Goal: Task Accomplishment & Management: Use online tool/utility

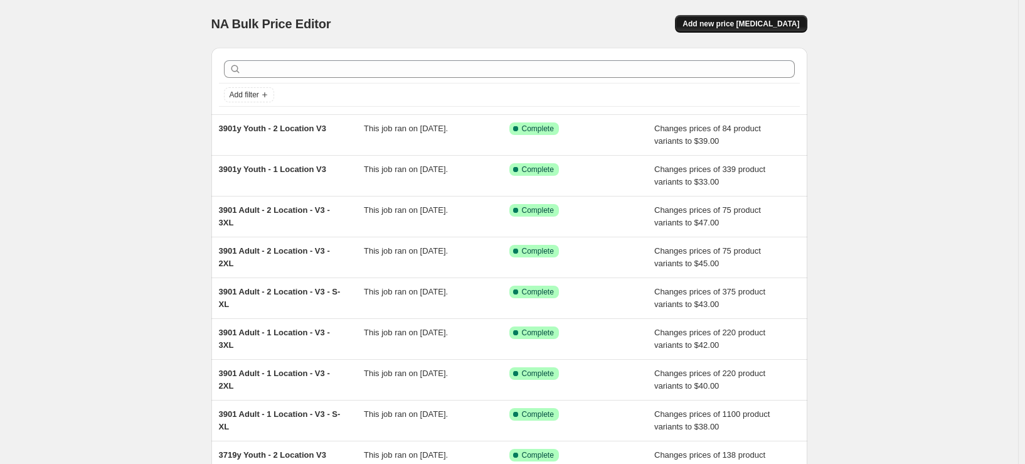
click at [757, 19] on span "Add new price [MEDICAL_DATA]" at bounding box center [741, 24] width 117 height 10
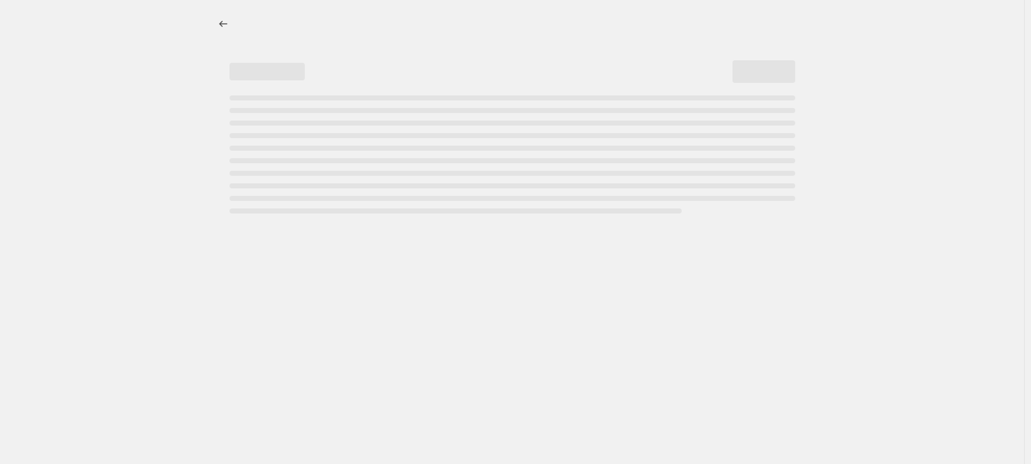
select select "percentage"
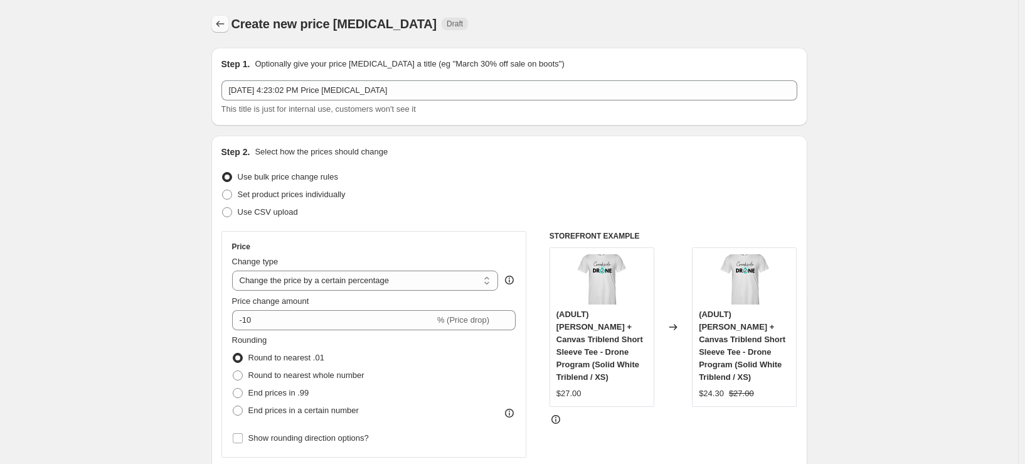
click at [221, 24] on icon "Price change jobs" at bounding box center [220, 24] width 13 height 13
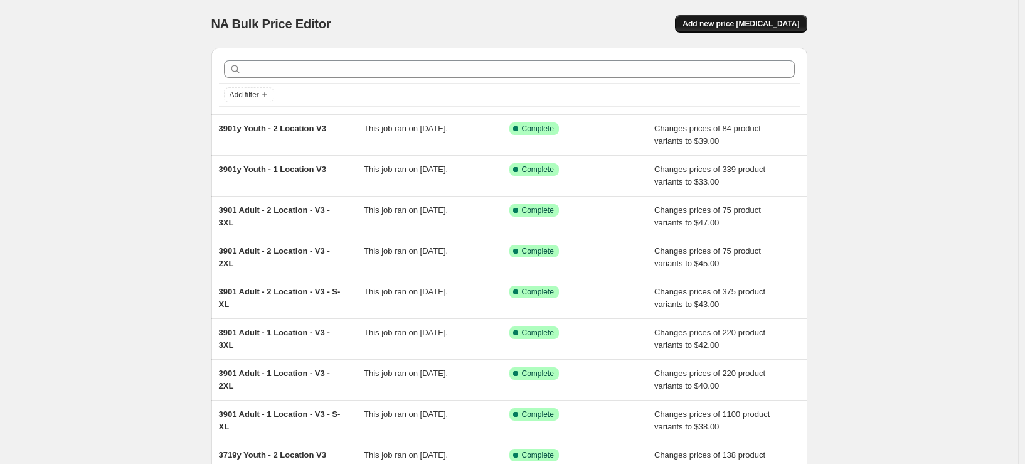
click at [738, 26] on span "Add new price [MEDICAL_DATA]" at bounding box center [741, 24] width 117 height 10
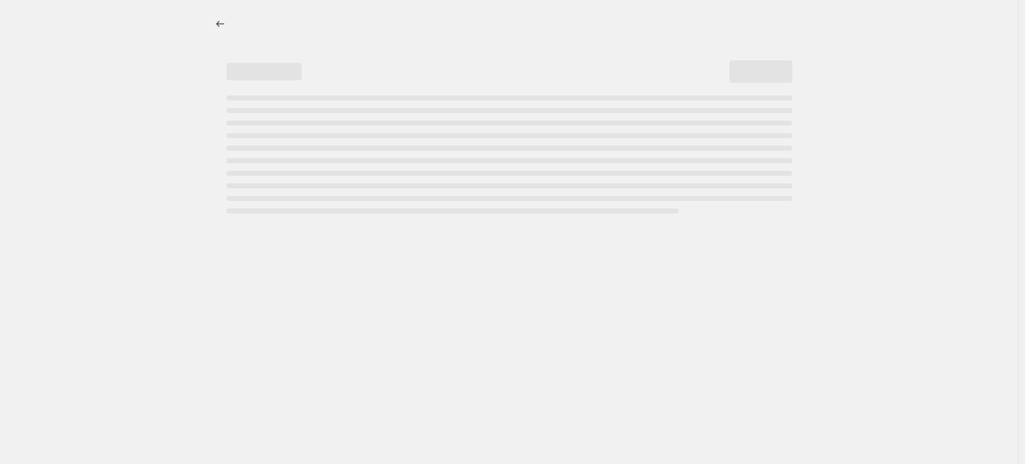
select select "percentage"
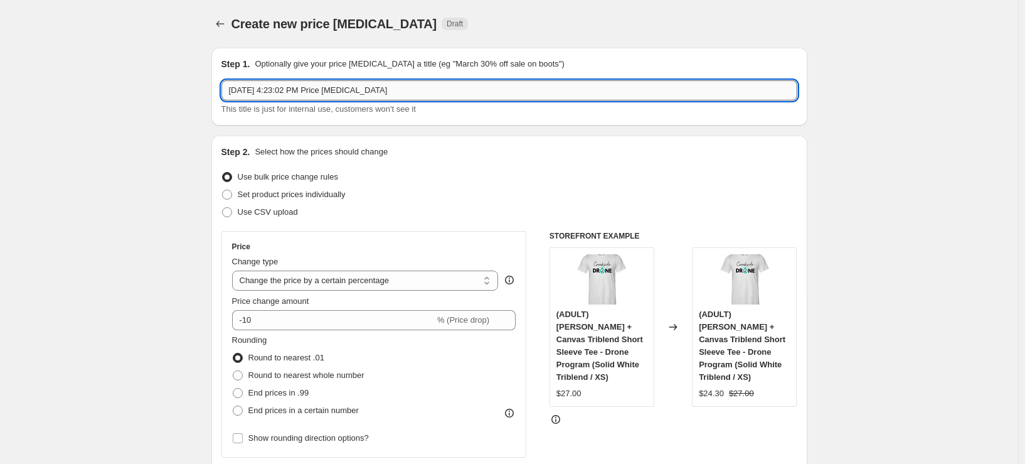
click at [330, 92] on input "Sep 25, 2025, 4:23:02 PM Price change job" at bounding box center [509, 90] width 576 height 20
type input "S"
type input "ST350"
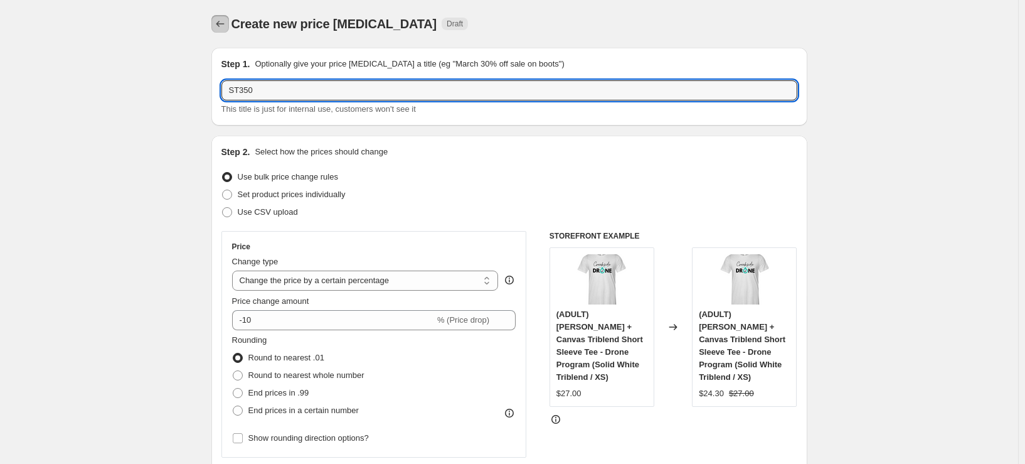
click at [225, 28] on icon "Price change jobs" at bounding box center [220, 24] width 13 height 13
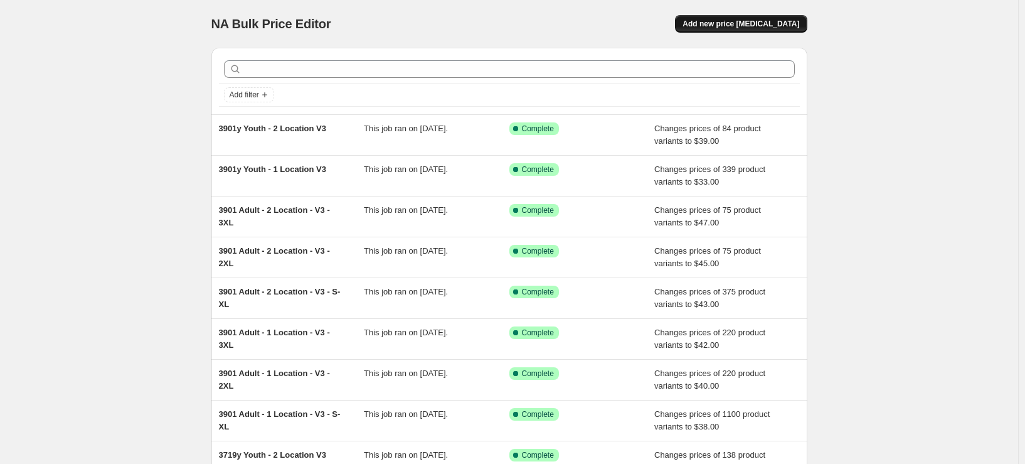
click at [739, 18] on button "Add new price [MEDICAL_DATA]" at bounding box center [741, 24] width 132 height 18
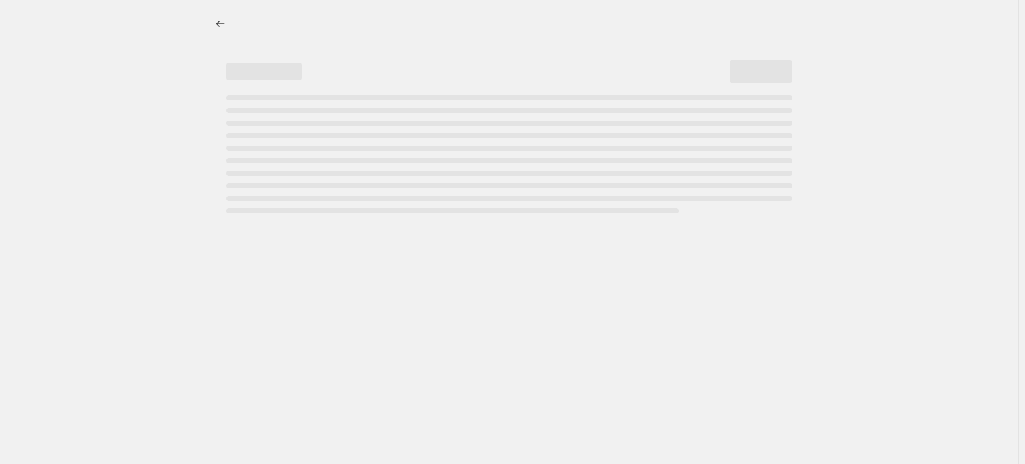
select select "percentage"
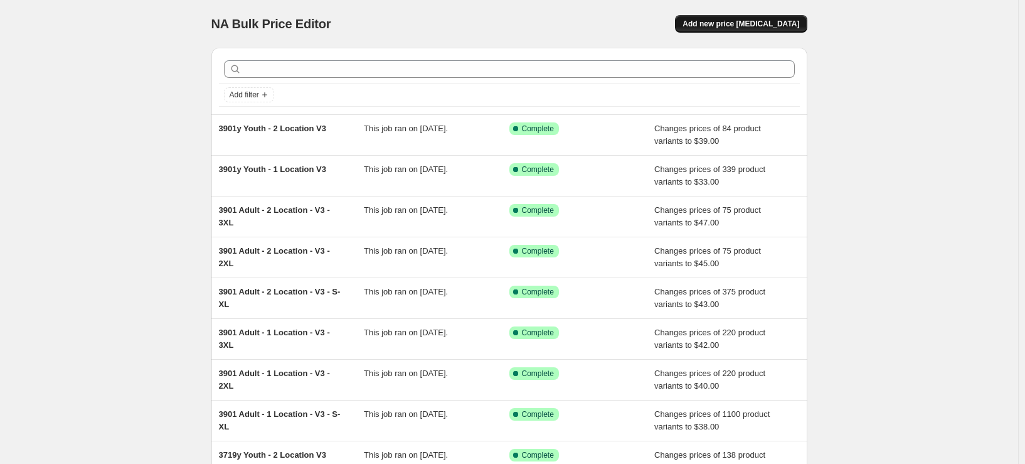
click at [742, 30] on button "Add new price [MEDICAL_DATA]" at bounding box center [741, 24] width 132 height 18
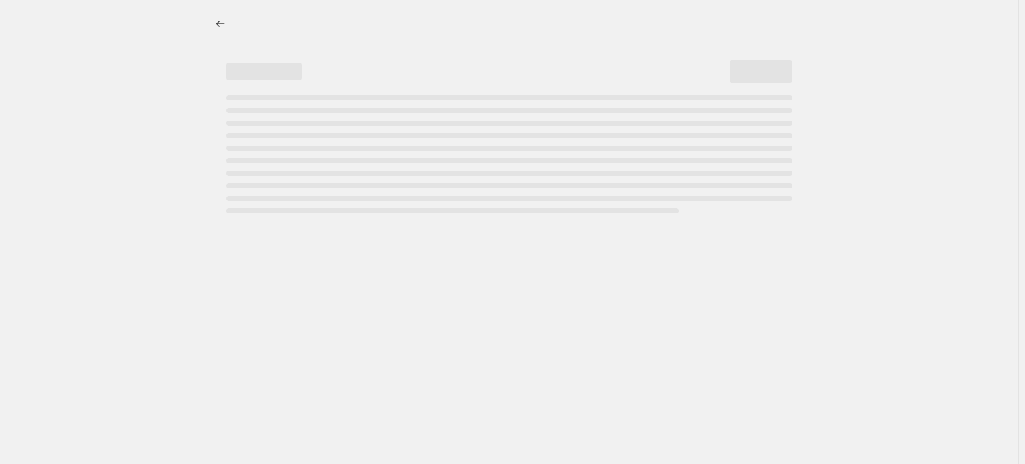
select select "percentage"
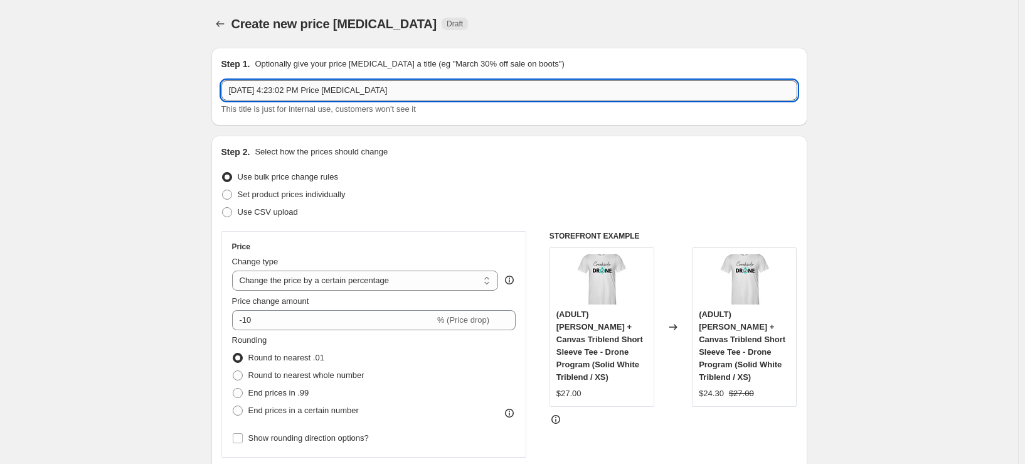
click at [344, 95] on input "Sep 25, 2025, 4:23:02 PM Price change job" at bounding box center [509, 90] width 576 height 20
type input "ST350 Adult - 1 Location - V1"
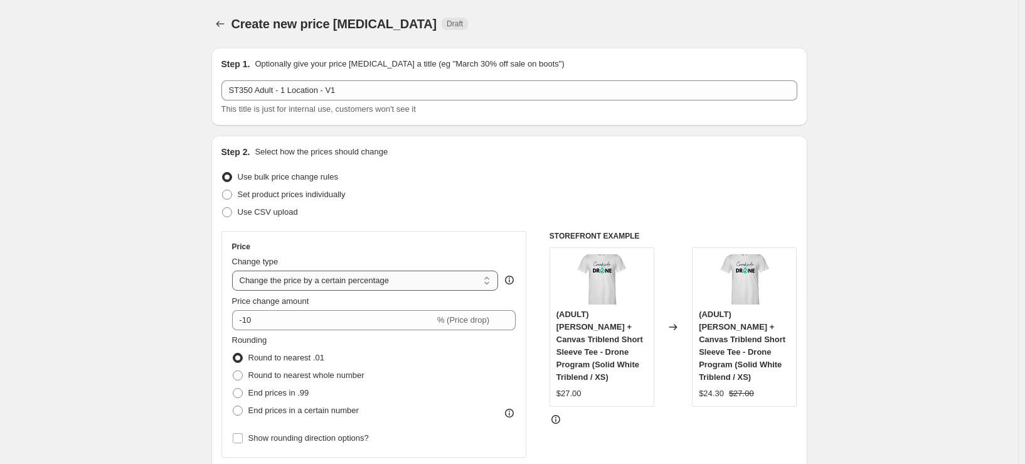
click at [408, 280] on select "Change the price to a certain amount Change the price by a certain amount Chang…" at bounding box center [365, 280] width 267 height 20
select select "to"
click at [235, 270] on select "Change the price to a certain amount Change the price by a certain amount Chang…" at bounding box center [365, 280] width 267 height 20
type input "80.00"
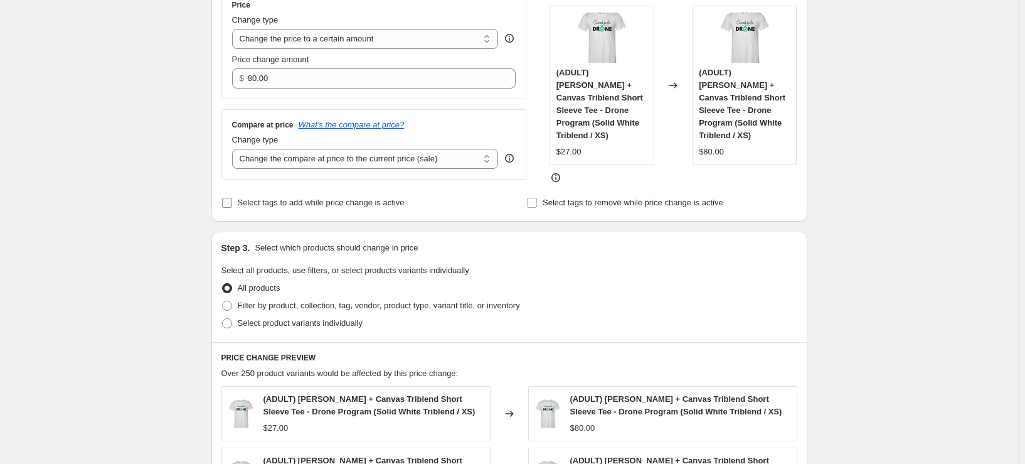
scroll to position [251, 0]
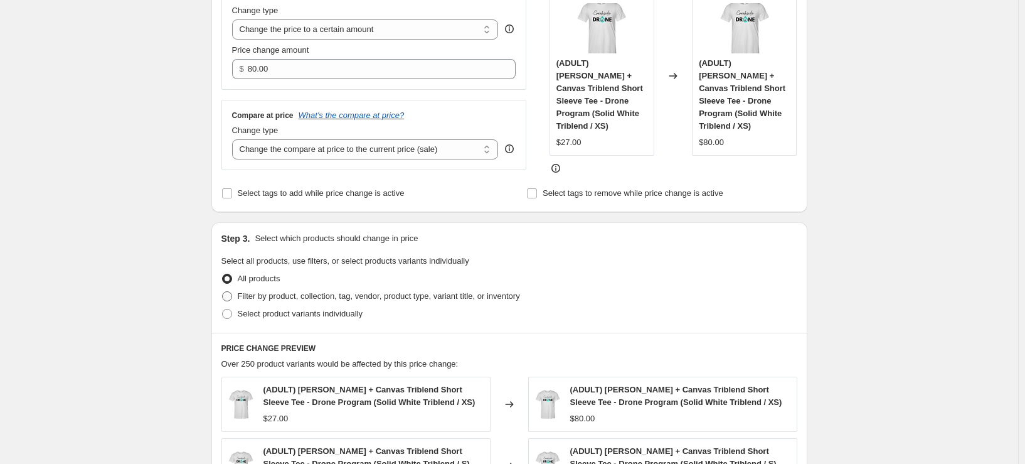
click at [288, 291] on span "Filter by product, collection, tag, vendor, product type, variant title, or inv…" at bounding box center [379, 295] width 282 height 9
click at [223, 291] on input "Filter by product, collection, tag, vendor, product type, variant title, or inv…" at bounding box center [222, 291] width 1 height 1
radio input "true"
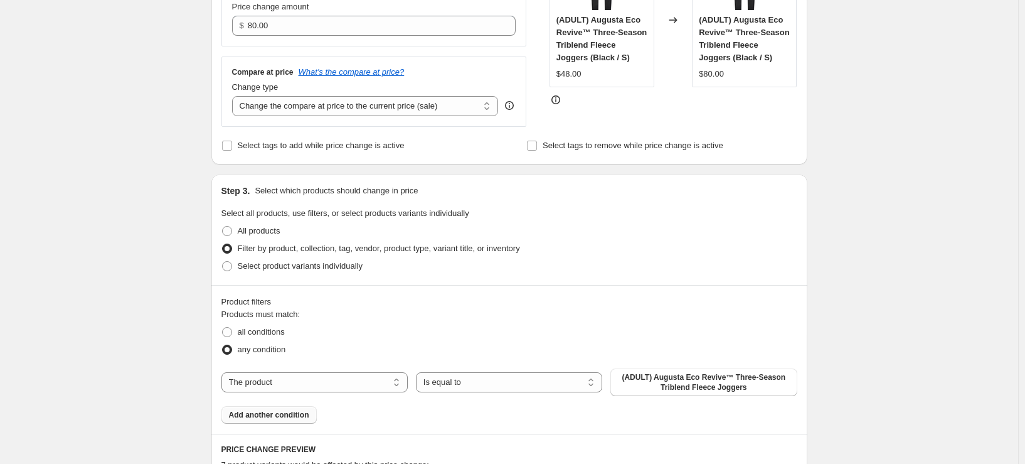
scroll to position [314, 0]
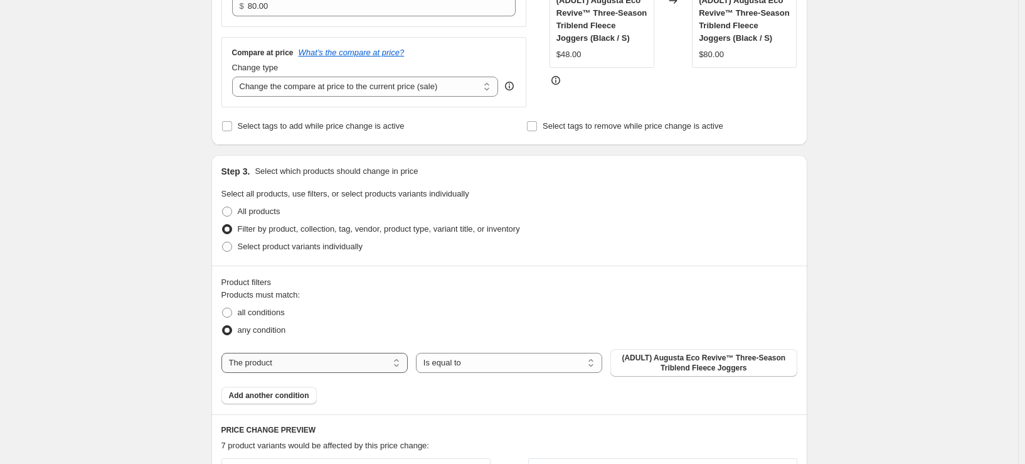
click at [295, 364] on select "The product The product's collection The product's tag The product's vendor The…" at bounding box center [314, 363] width 186 height 20
select select "tag"
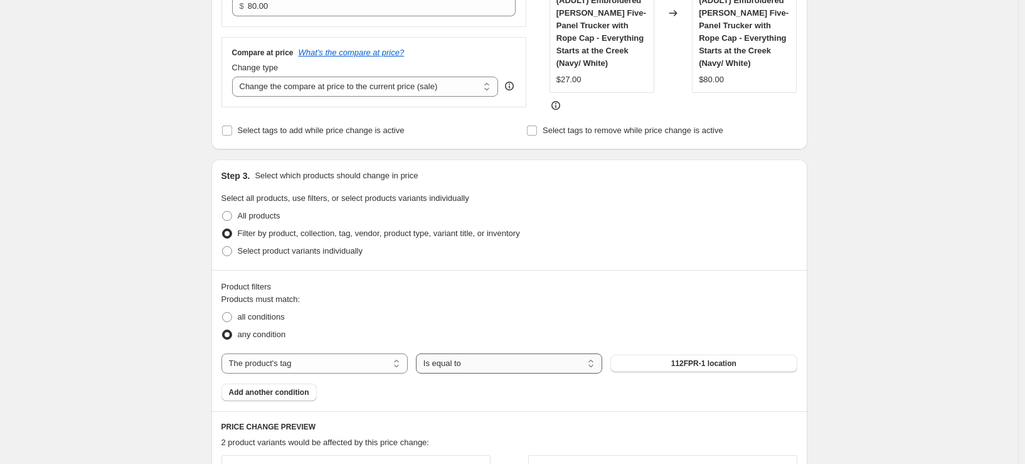
click at [492, 368] on select "Is equal to Is not equal to" at bounding box center [509, 363] width 186 height 20
click at [418, 353] on select "Is equal to Is not equal to" at bounding box center [509, 363] width 186 height 20
click at [722, 363] on span "112FPR-1 location" at bounding box center [703, 363] width 65 height 10
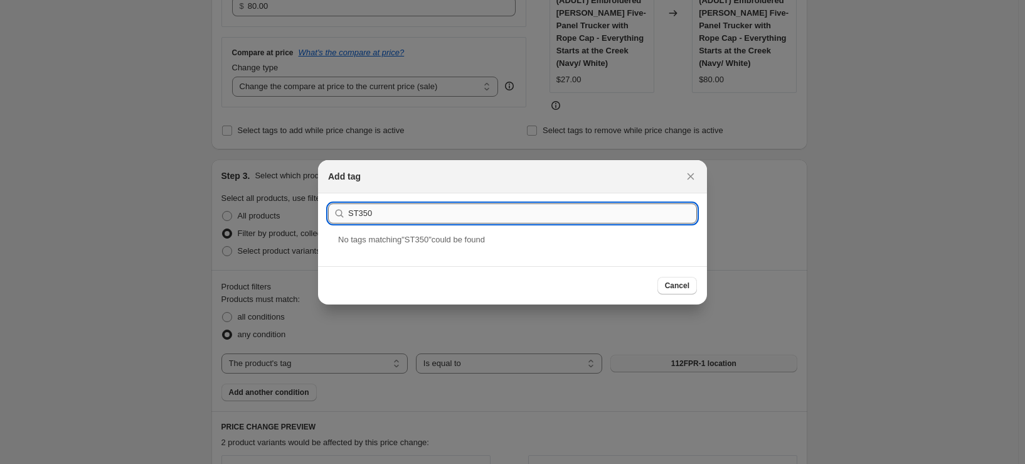
type input "ST350"
click at [683, 284] on span "Cancel" at bounding box center [677, 285] width 24 height 10
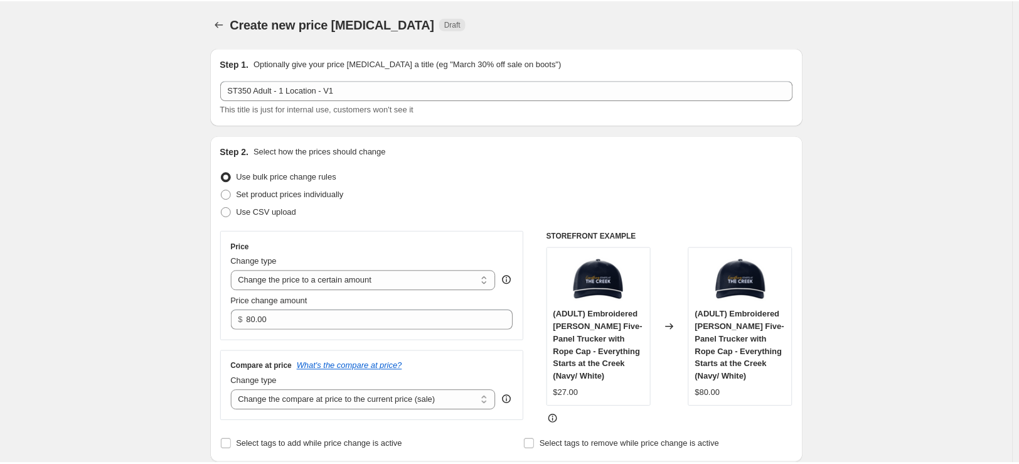
scroll to position [314, 0]
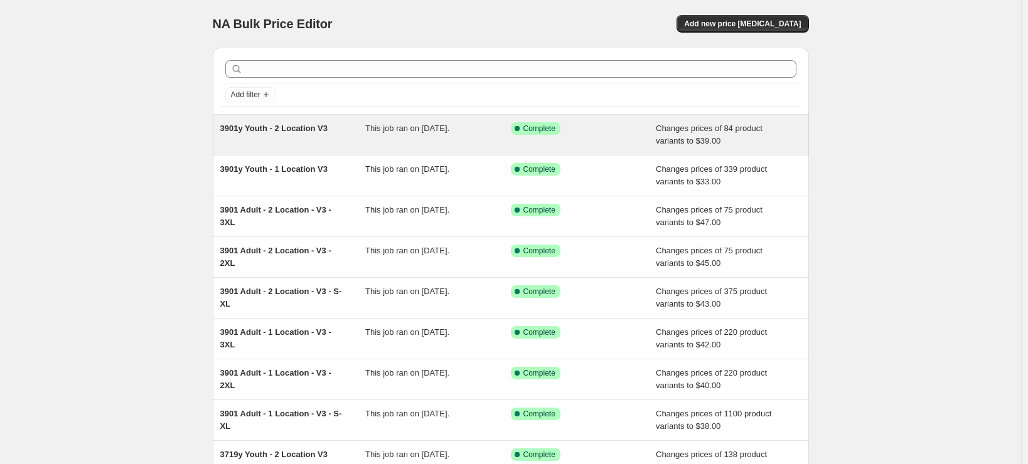
click at [274, 136] on div "3901y Youth - 2 Location V3" at bounding box center [293, 134] width 146 height 25
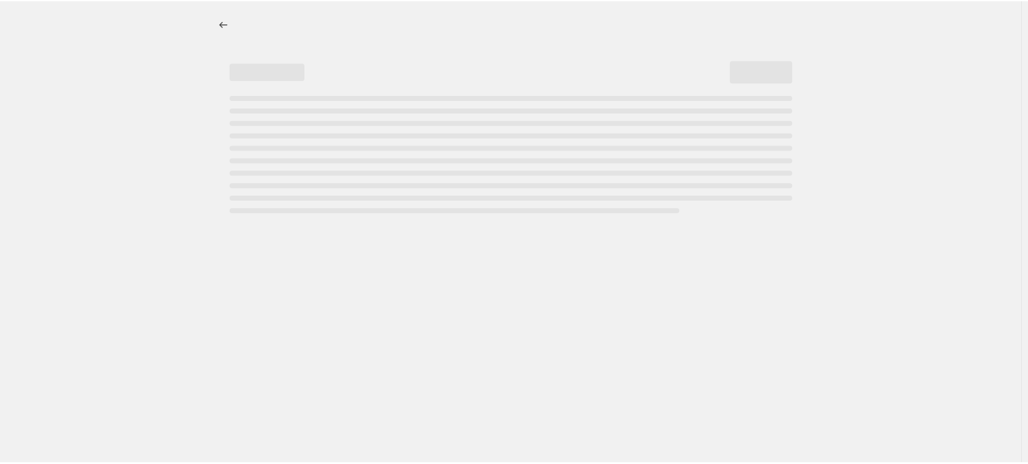
select select "remove"
select select "tag"
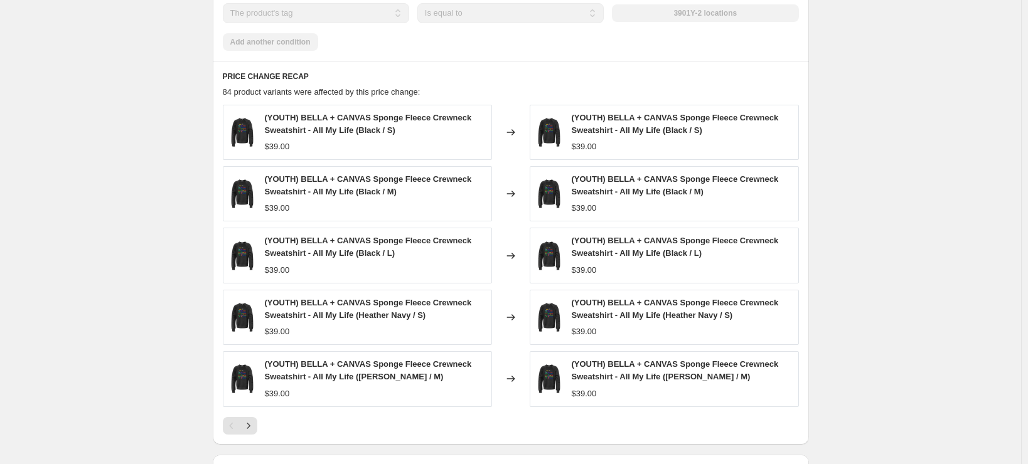
scroll to position [878, 0]
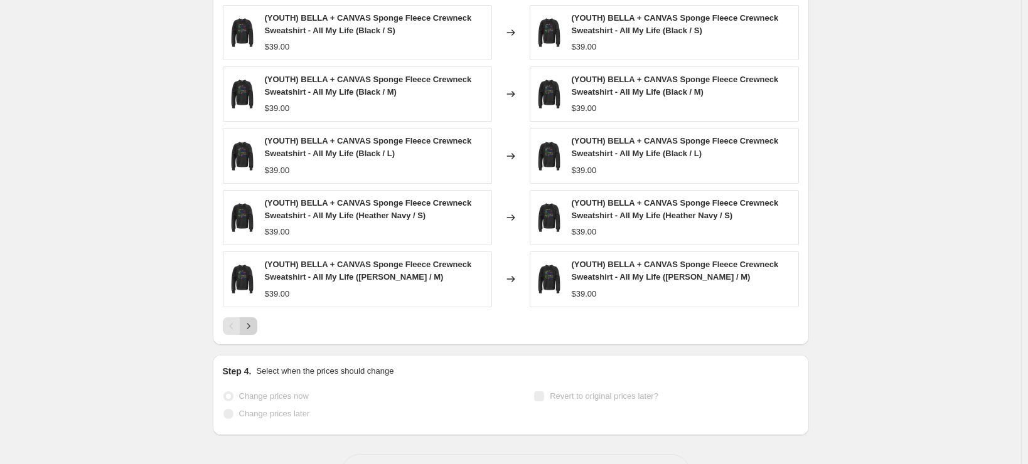
click at [251, 327] on icon "Next" at bounding box center [248, 326] width 13 height 13
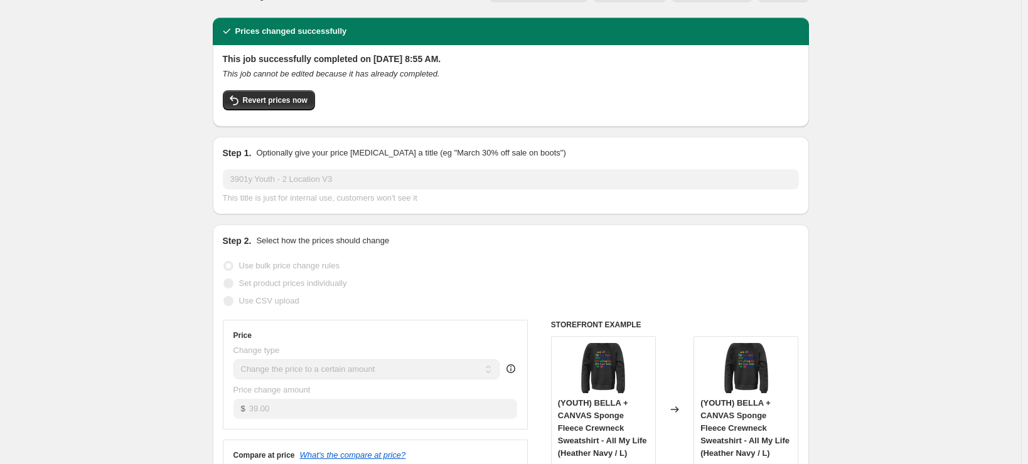
scroll to position [0, 0]
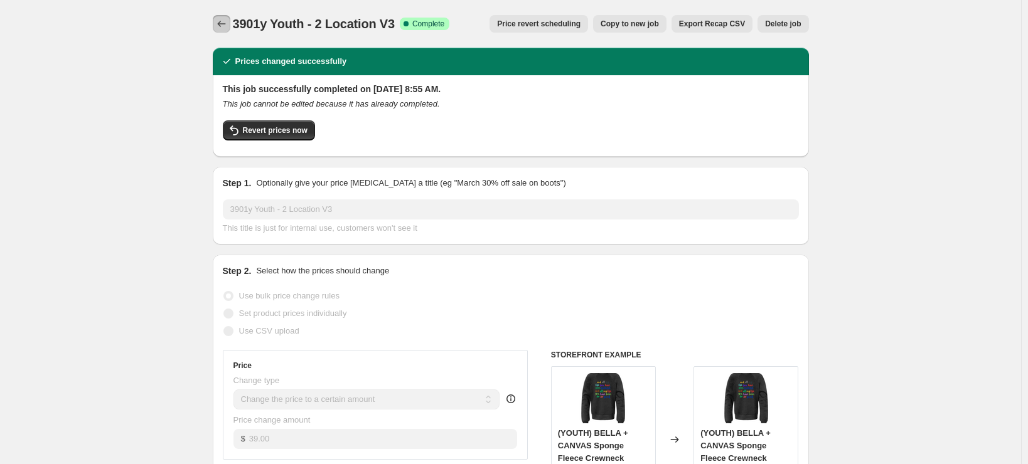
click at [230, 25] on button "Price change jobs" at bounding box center [222, 24] width 18 height 18
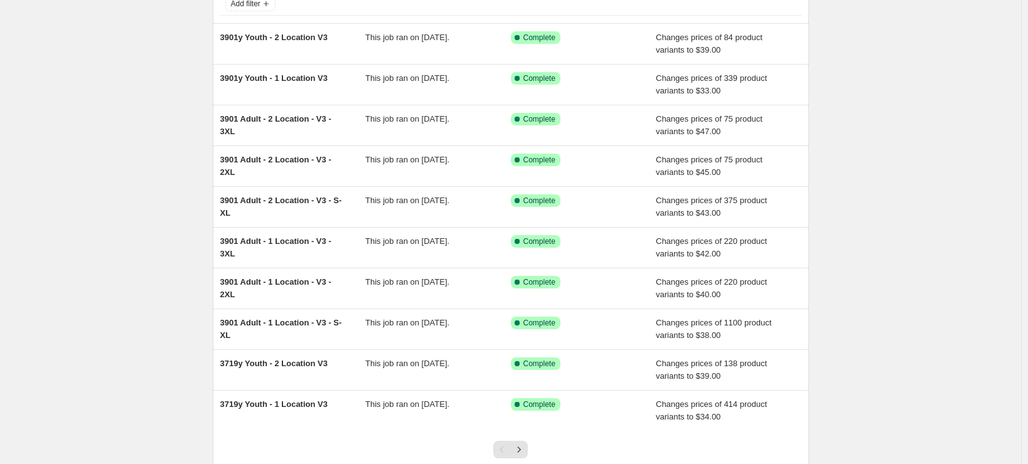
scroll to position [182, 0]
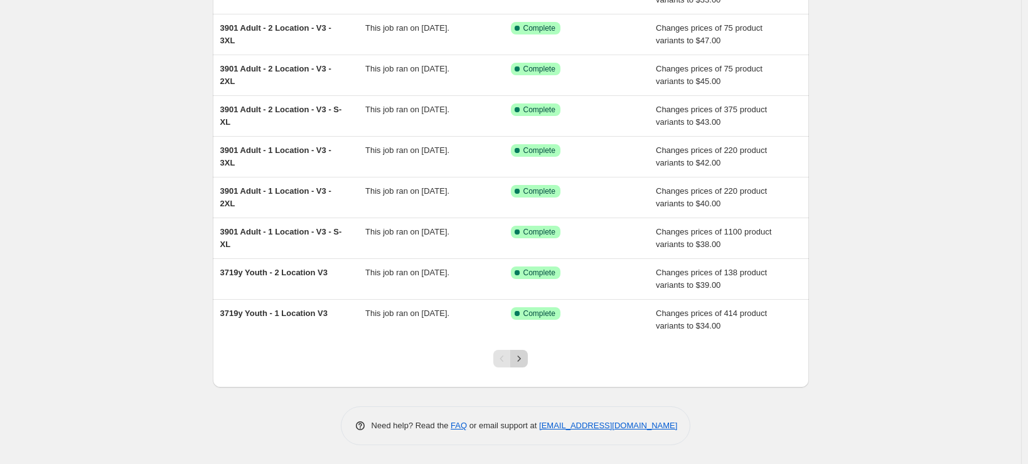
click at [521, 358] on icon "Next" at bounding box center [519, 359] width 13 height 13
click at [525, 362] on icon "Next" at bounding box center [519, 359] width 13 height 13
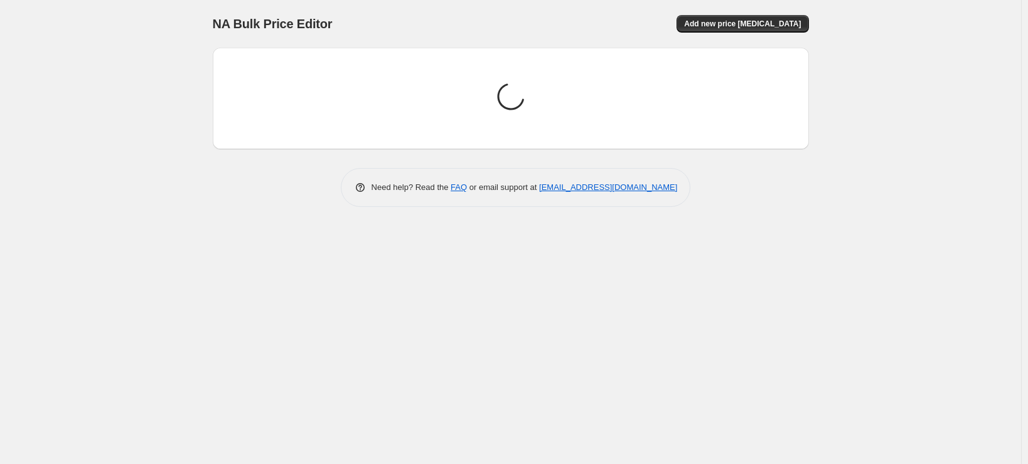
scroll to position [0, 0]
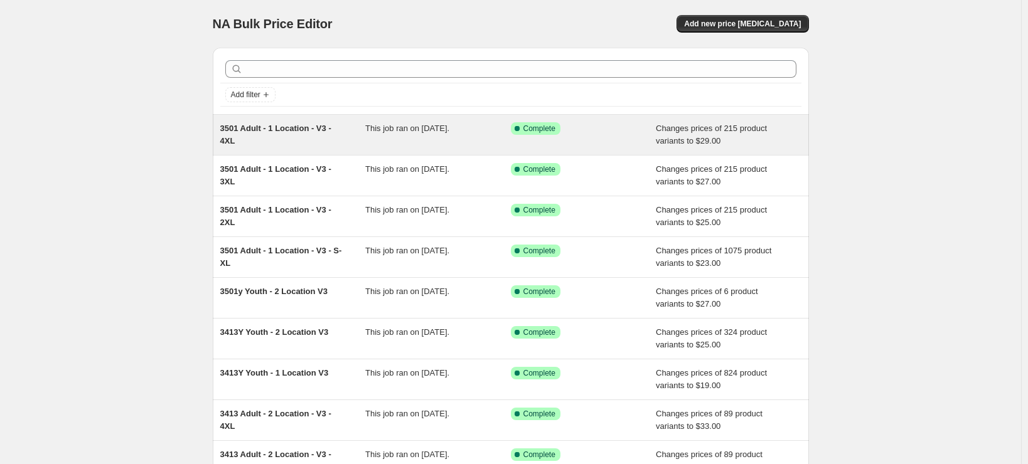
click at [287, 139] on div "3501 Adult - 1 Location - V3 - 4XL" at bounding box center [293, 134] width 146 height 25
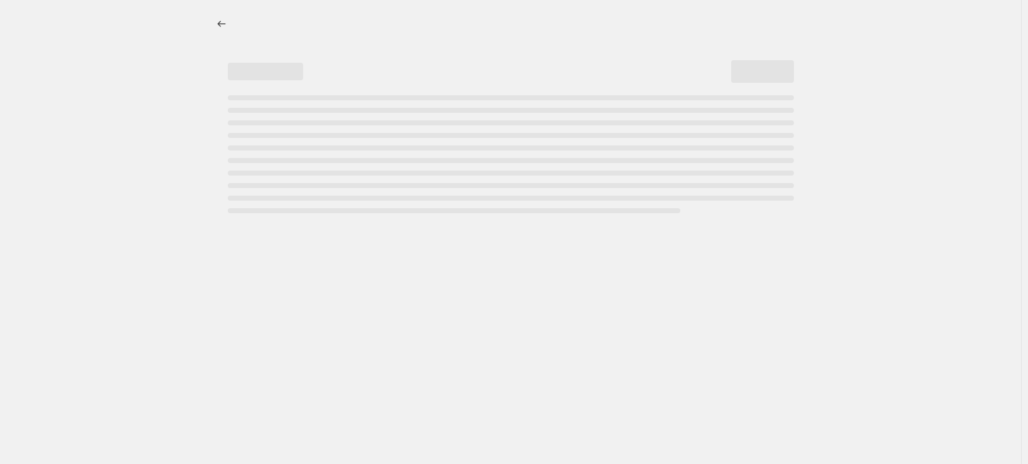
select select "remove"
select select "tag"
select select "title"
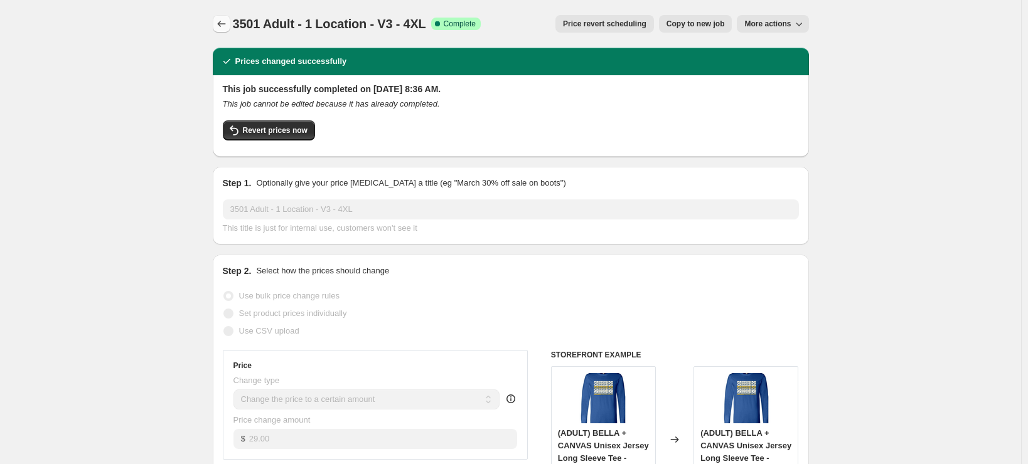
click at [217, 20] on button "Price change jobs" at bounding box center [222, 24] width 18 height 18
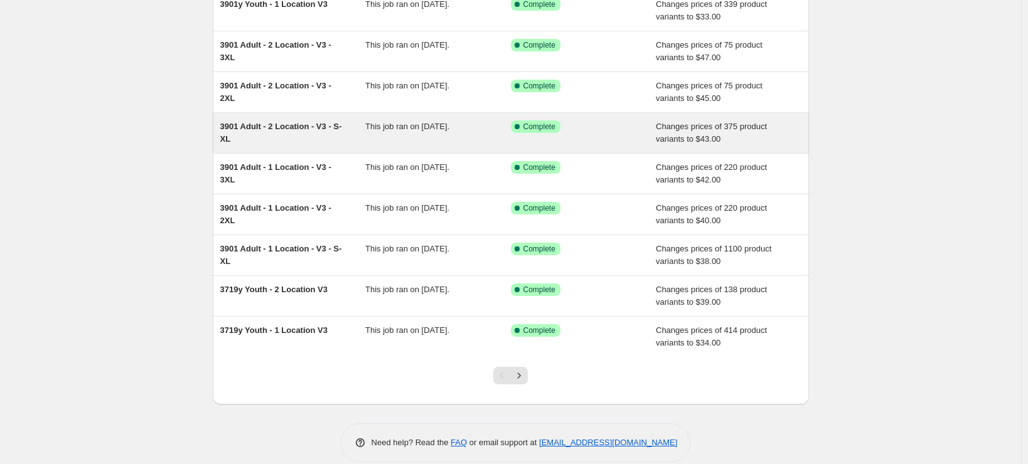
scroll to position [182, 0]
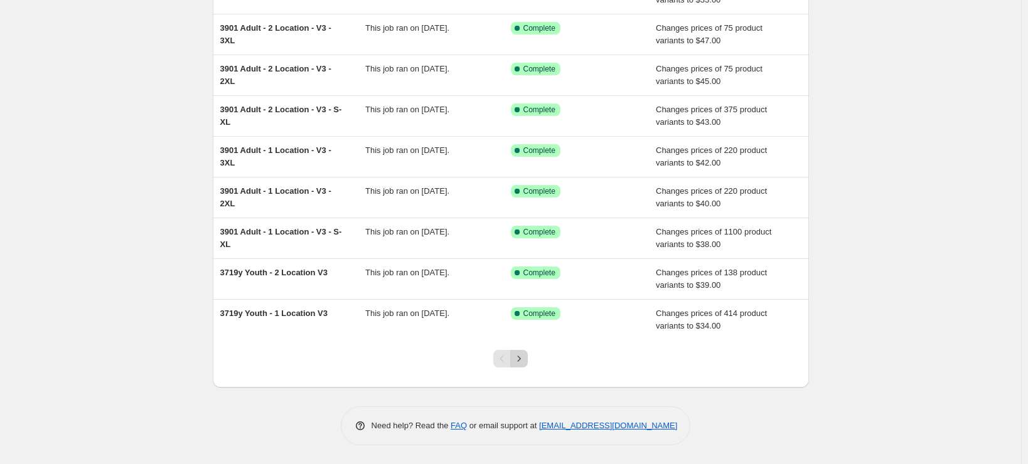
click at [525, 361] on icon "Next" at bounding box center [519, 359] width 13 height 13
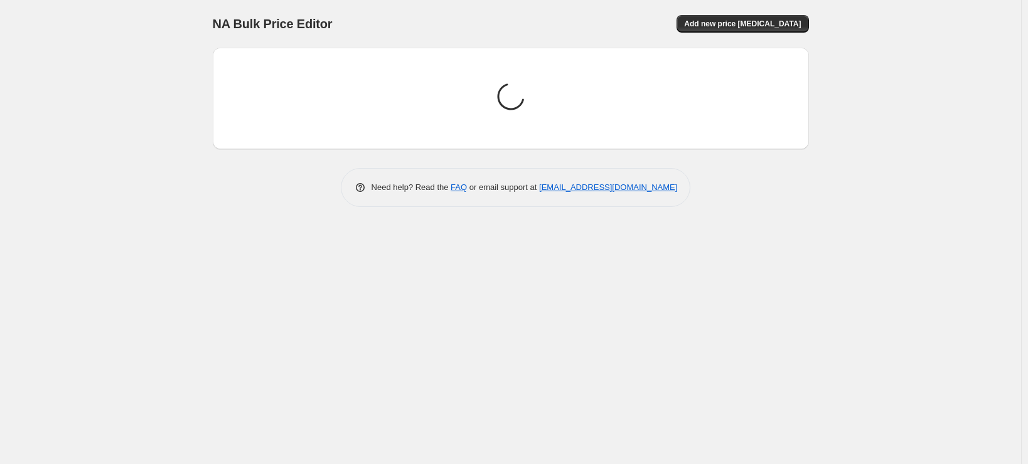
scroll to position [0, 0]
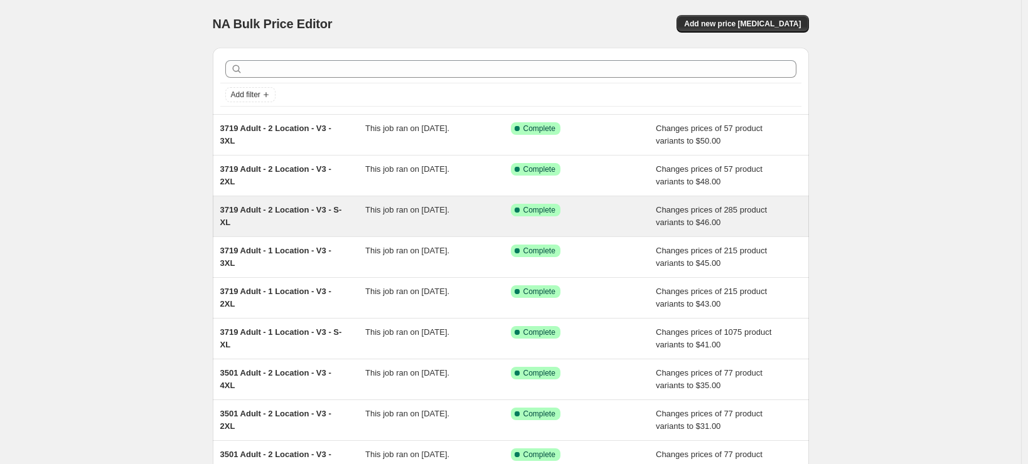
click at [263, 211] on span "3719 Adult - 2 Location - V3 - S-XL" at bounding box center [281, 216] width 122 height 22
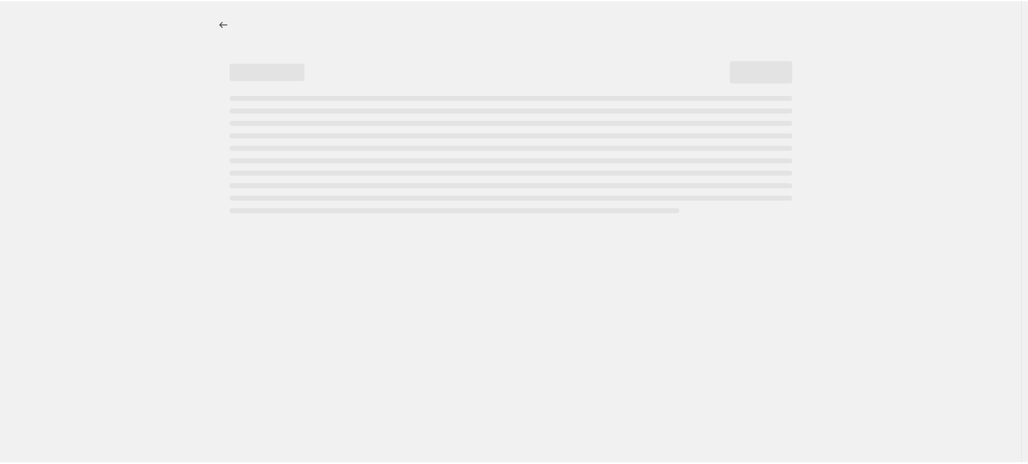
select select "remove"
select select "tag"
select select "title"
select select "not_equal"
select select "title"
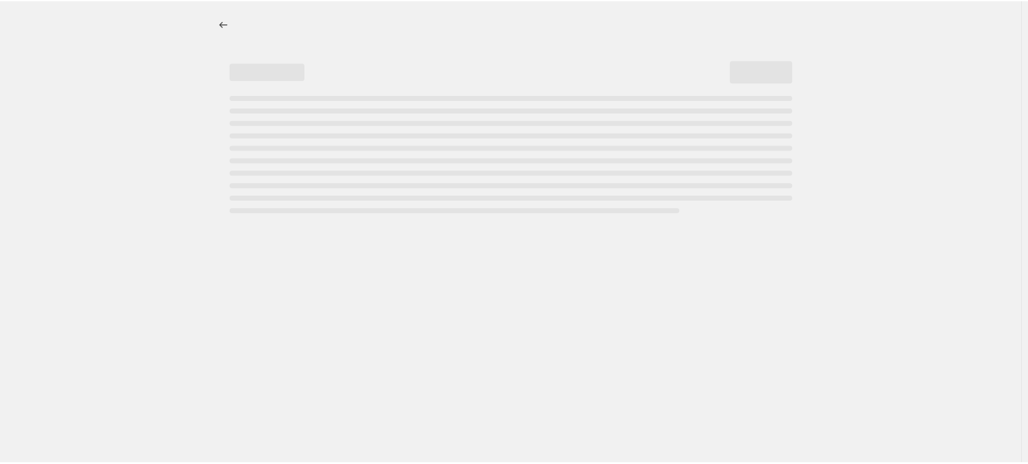
select select "not_equal"
select select "title"
select select "not_equal"
select select "title"
select select "not_equal"
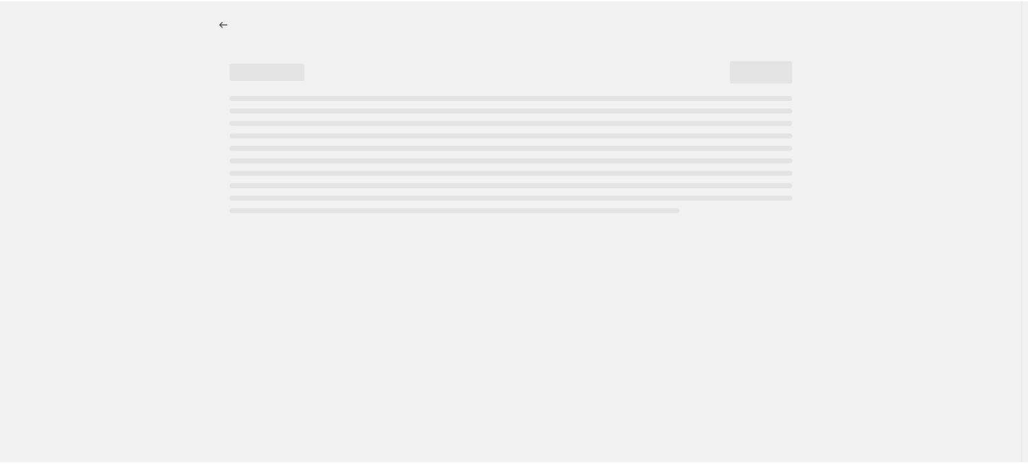
select select "title"
select select "not_equal"
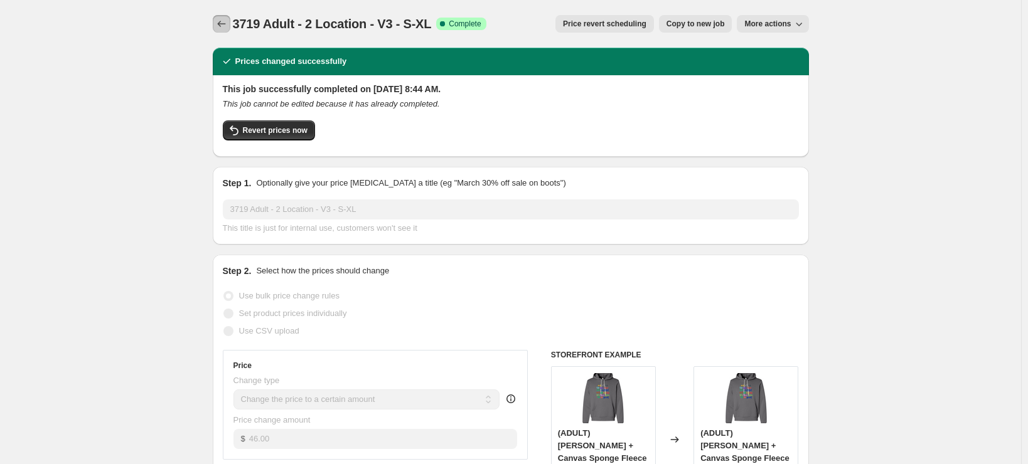
click at [221, 21] on icon "Price change jobs" at bounding box center [221, 24] width 13 height 13
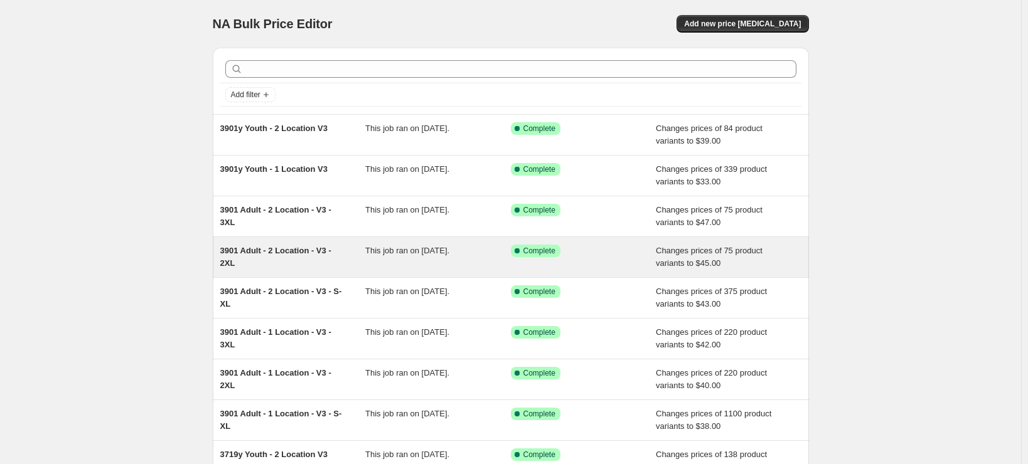
scroll to position [182, 0]
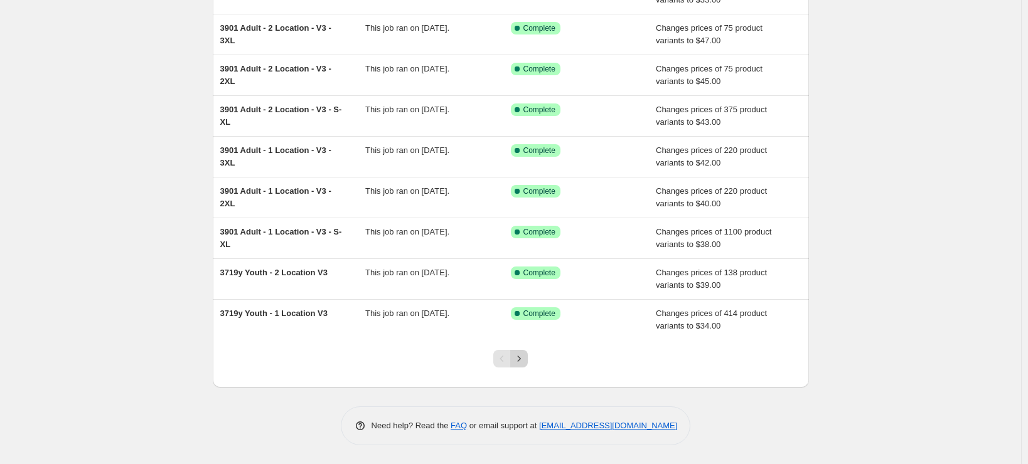
click at [524, 356] on icon "Next" at bounding box center [519, 359] width 13 height 13
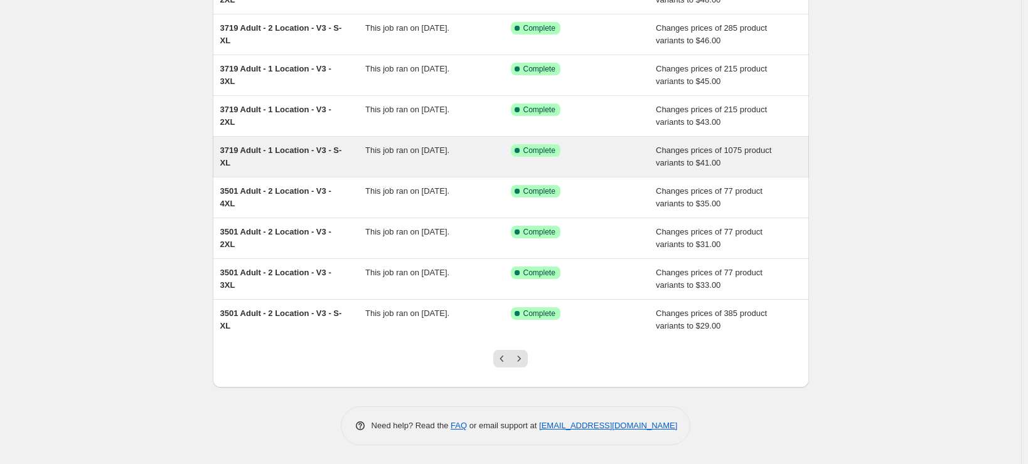
click at [523, 358] on icon "Next" at bounding box center [519, 359] width 13 height 13
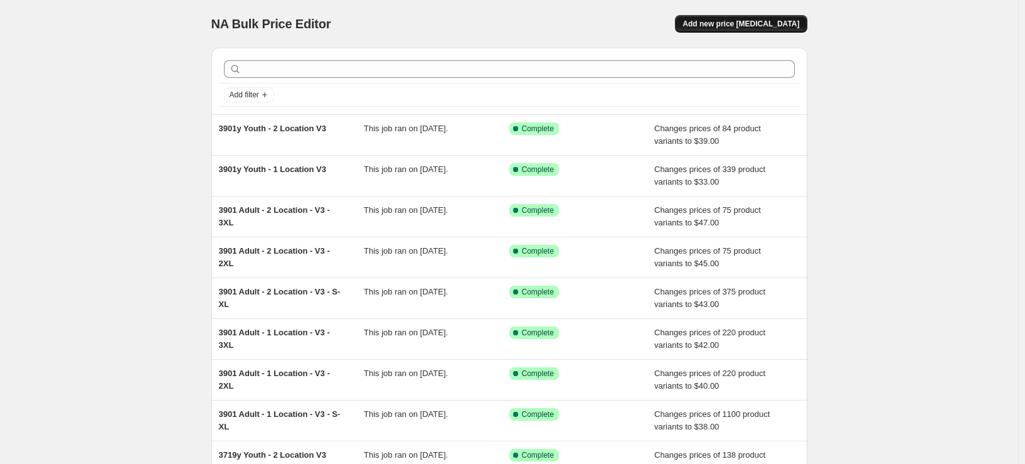
click at [758, 26] on span "Add new price [MEDICAL_DATA]" at bounding box center [741, 24] width 117 height 10
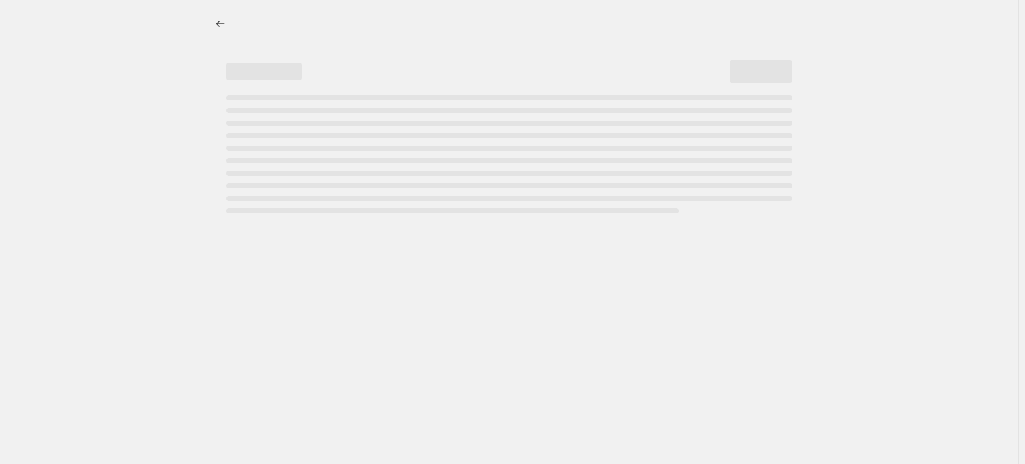
select select "percentage"
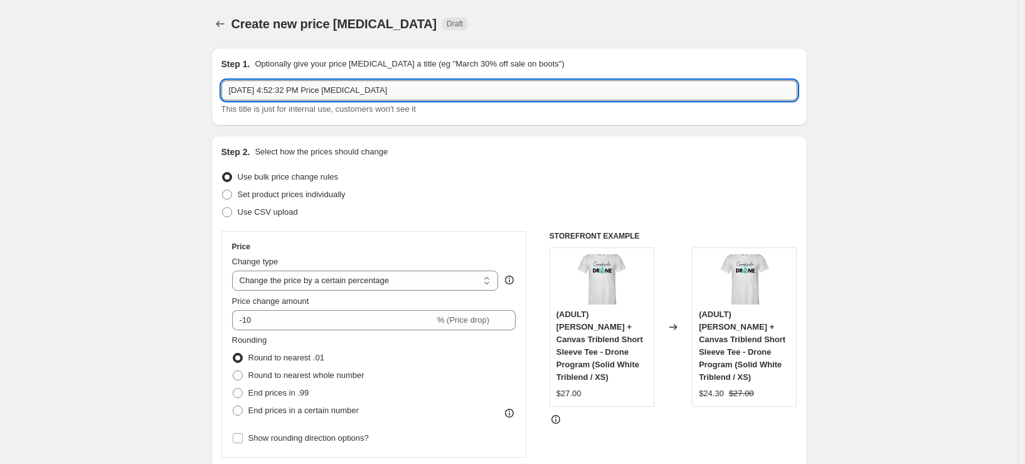
click at [435, 87] on input "Sep 25, 2025, 4:52:32 PM Price change job" at bounding box center [509, 90] width 576 height 20
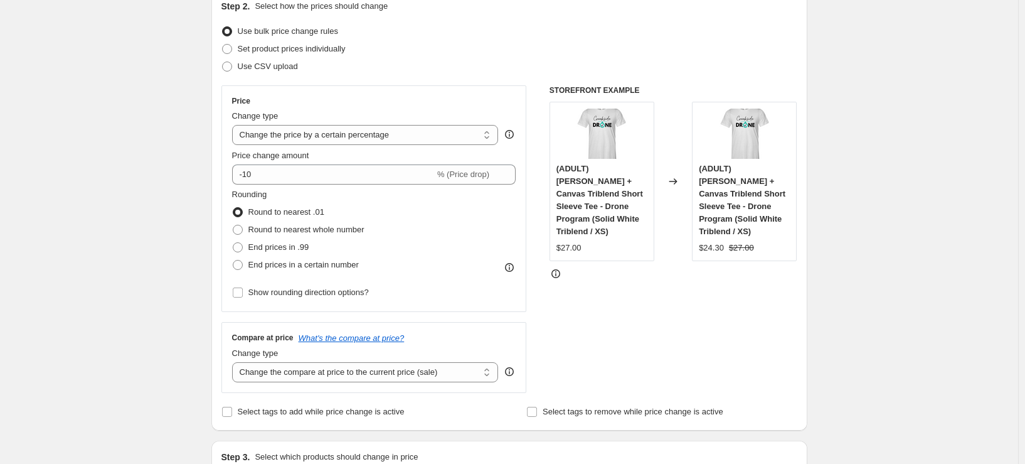
scroll to position [125, 0]
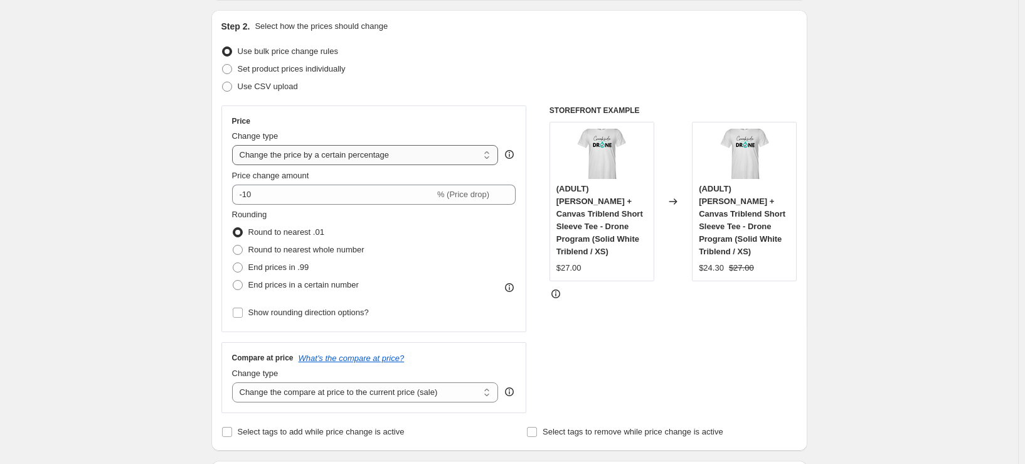
type input "ST350 Adult - 1 Location V1"
click at [349, 146] on select "Change the price to a certain amount Change the price by a certain amount Chang…" at bounding box center [365, 155] width 267 height 20
select select "to"
click at [235, 145] on select "Change the price to a certain amount Change the price by a certain amount Chang…" at bounding box center [365, 155] width 267 height 20
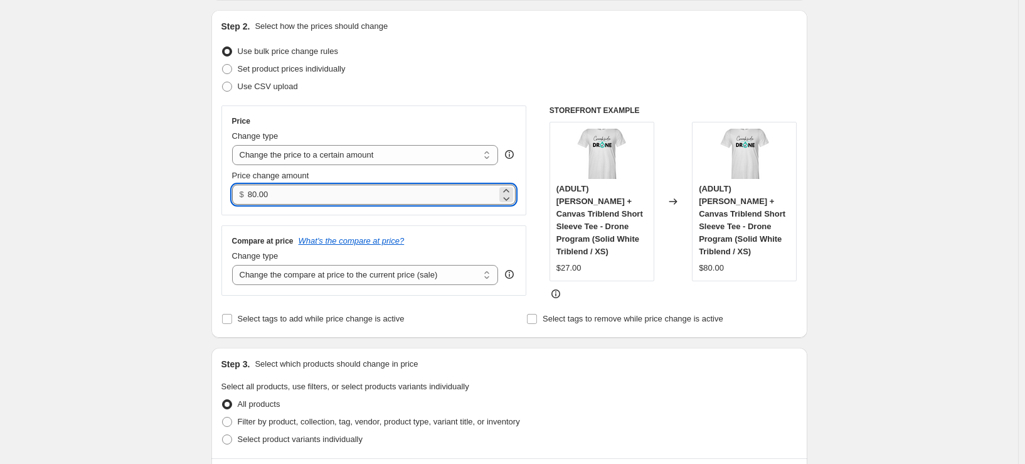
click at [307, 194] on input "80.00" at bounding box center [372, 194] width 249 height 20
drag, startPoint x: 307, startPoint y: 194, endPoint x: 42, endPoint y: 194, distance: 264.7
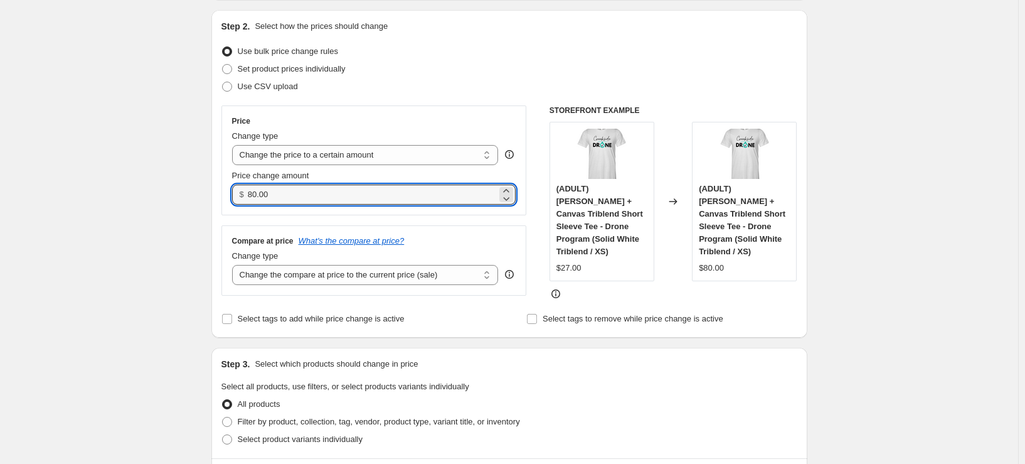
click at [42, 194] on div "Create new price change job. This page is ready Create new price change job Dra…" at bounding box center [509, 456] width 1018 height 1162
type input "18.00"
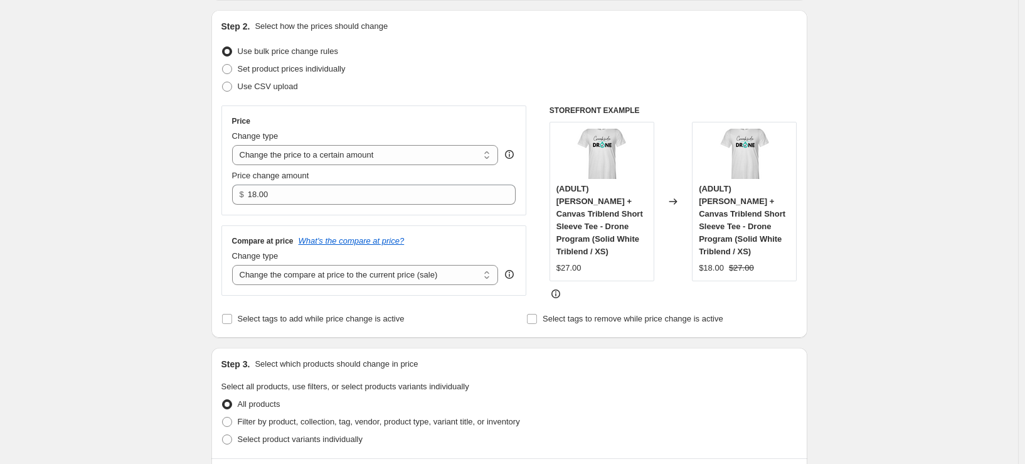
click at [553, 73] on div "Set product prices individually" at bounding box center [509, 69] width 576 height 18
click at [398, 275] on select "Change the compare at price to the current price (sale) Change the compare at p…" at bounding box center [365, 275] width 267 height 20
select select "remove"
click at [235, 265] on select "Change the compare at price to the current price (sale) Change the compare at p…" at bounding box center [365, 275] width 267 height 20
click at [309, 66] on span "Set product prices individually" at bounding box center [292, 68] width 108 height 9
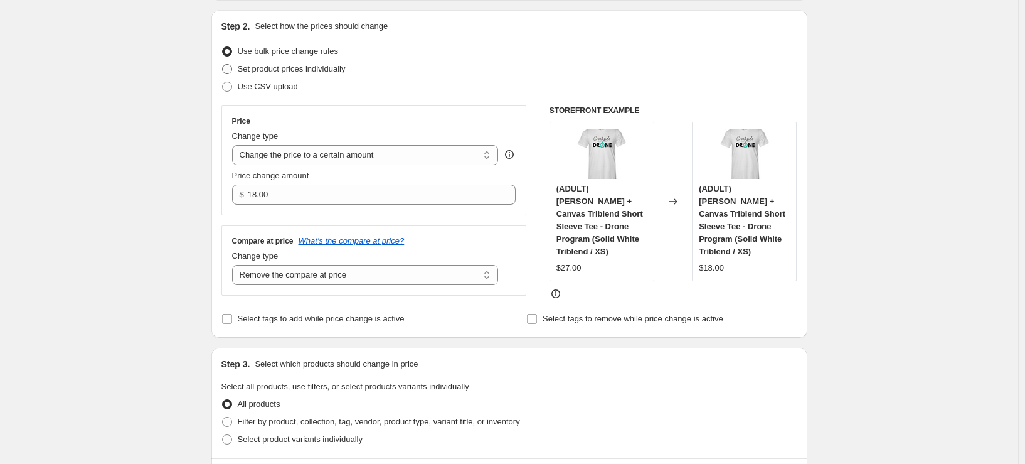
click at [223, 65] on input "Set product prices individually" at bounding box center [222, 64] width 1 height 1
radio input "true"
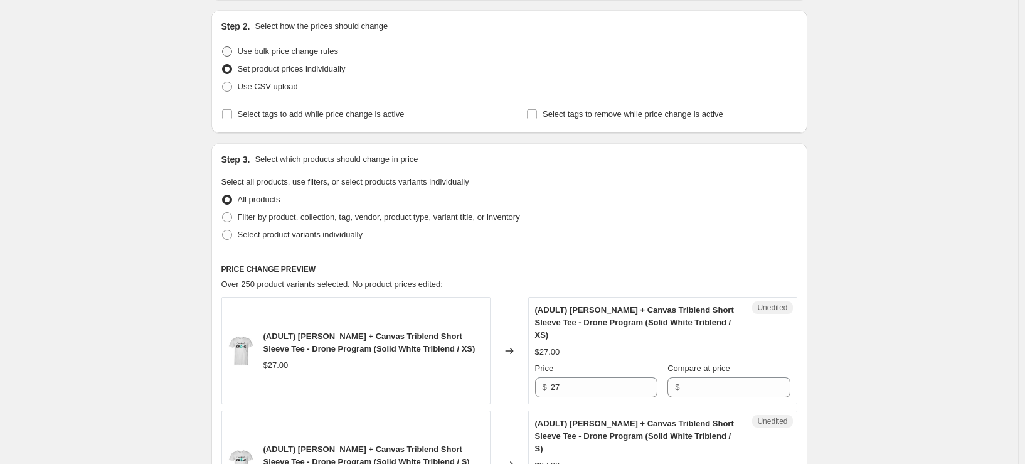
click at [301, 53] on span "Use bulk price change rules" at bounding box center [288, 50] width 100 height 9
click at [223, 47] on input "Use bulk price change rules" at bounding box center [222, 46] width 1 height 1
radio input "true"
select select "remove"
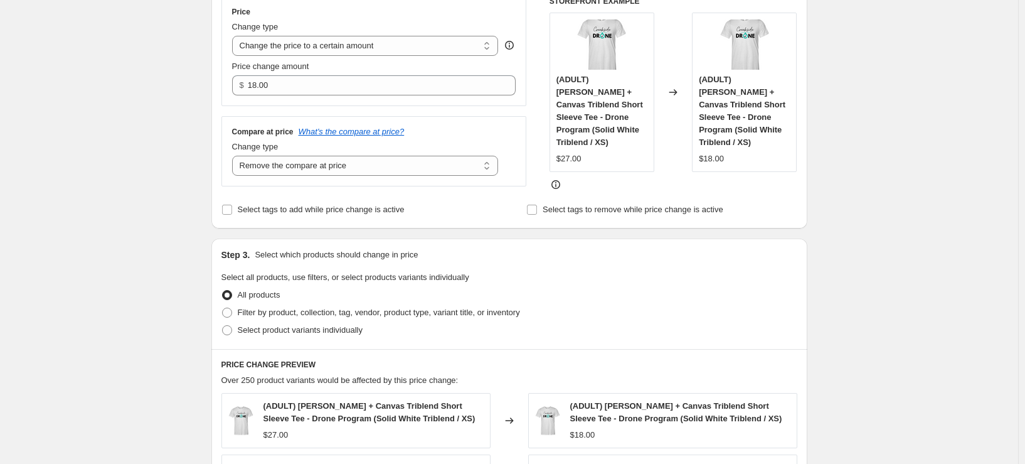
scroll to position [251, 0]
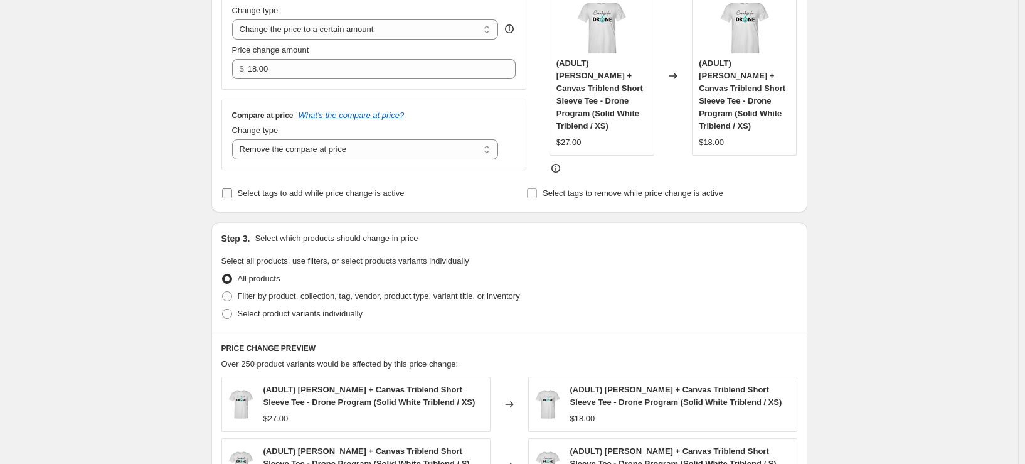
click at [332, 190] on span "Select tags to add while price change is active" at bounding box center [321, 192] width 167 height 9
click at [232, 190] on input "Select tags to add while price change is active" at bounding box center [227, 193] width 10 height 10
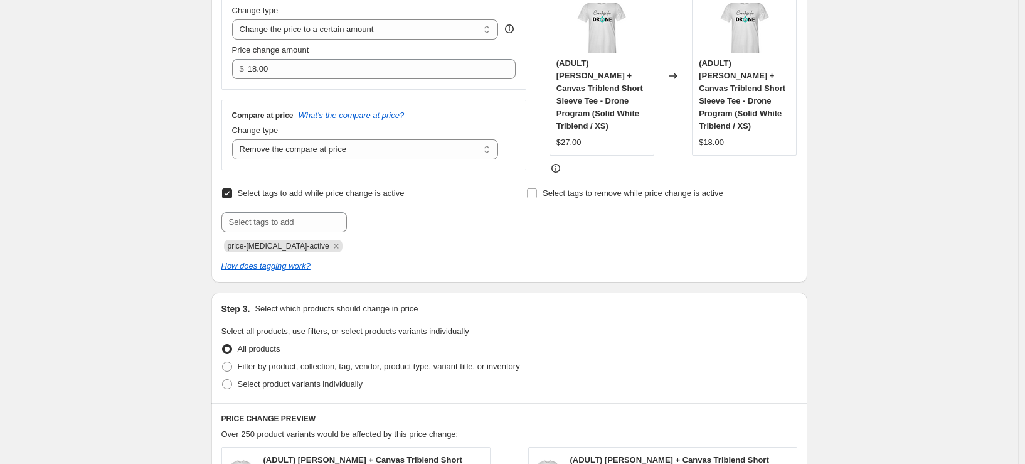
click at [332, 190] on span "Select tags to add while price change is active" at bounding box center [321, 192] width 167 height 9
click at [232, 190] on input "Select tags to add while price change is active" at bounding box center [227, 193] width 10 height 10
checkbox input "false"
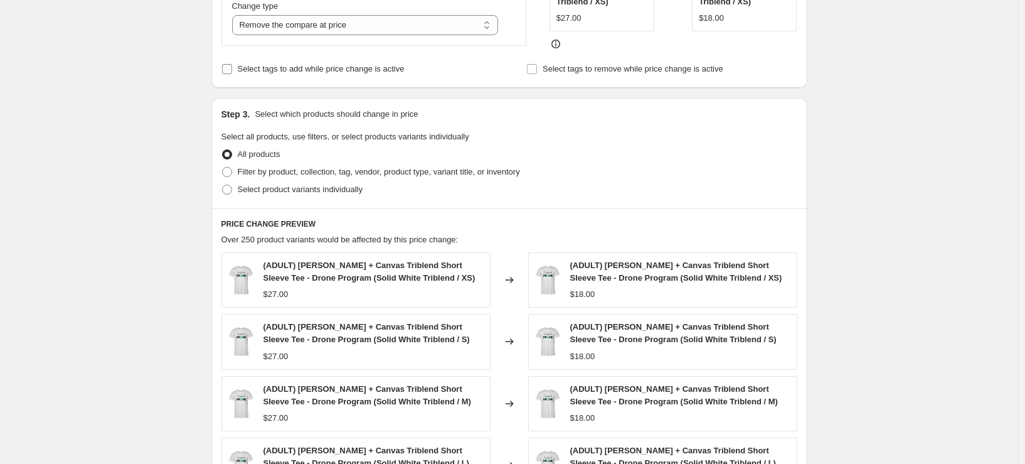
scroll to position [376, 0]
click at [232, 167] on span at bounding box center [227, 171] width 10 height 10
click at [223, 166] on input "Filter by product, collection, tag, vendor, product type, variant title, or inv…" at bounding box center [222, 166] width 1 height 1
radio input "true"
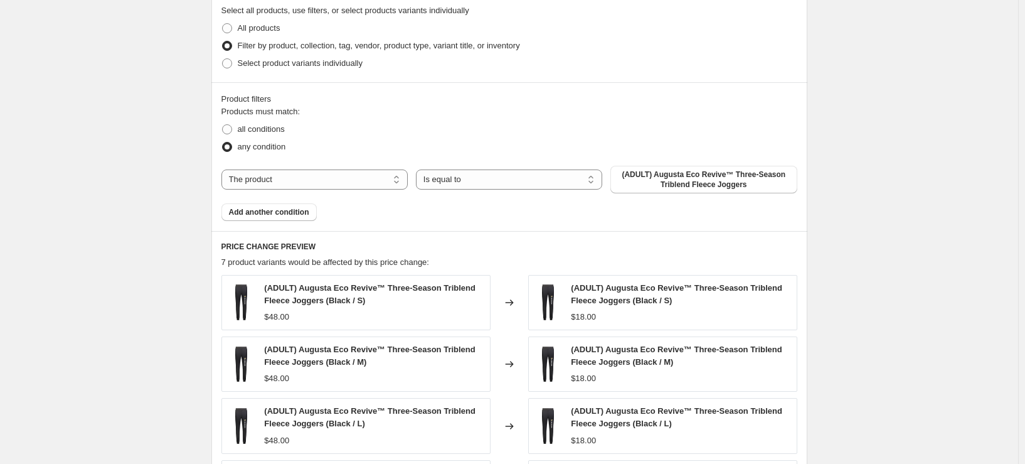
scroll to position [502, 0]
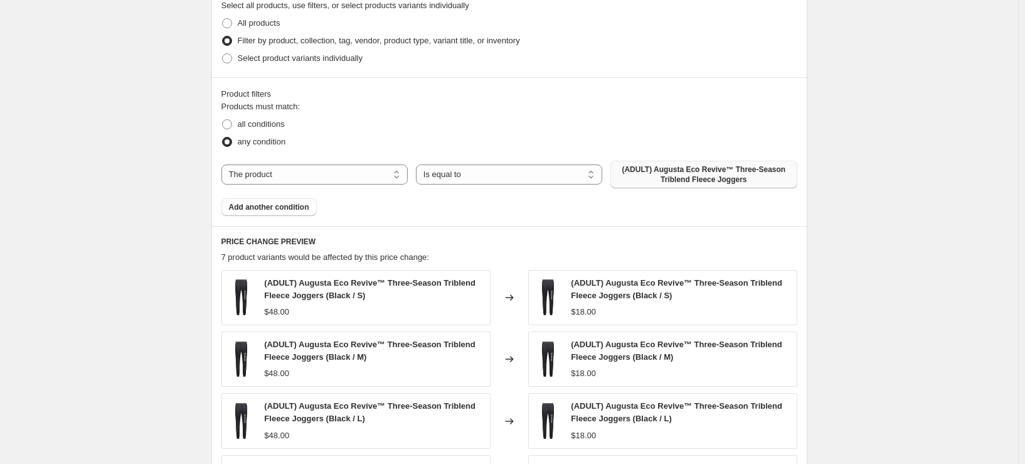
click at [707, 183] on span "(ADULT) Augusta Eco Revive™ Three-Season Triblend Fleece Joggers" at bounding box center [703, 174] width 171 height 20
click at [270, 125] on span "all conditions" at bounding box center [261, 123] width 47 height 9
click at [223, 120] on input "all conditions" at bounding box center [222, 119] width 1 height 1
radio input "true"
click at [723, 174] on span "(ADULT) Augusta Eco Revive™ Three-Season Triblend Fleece Joggers" at bounding box center [703, 174] width 171 height 20
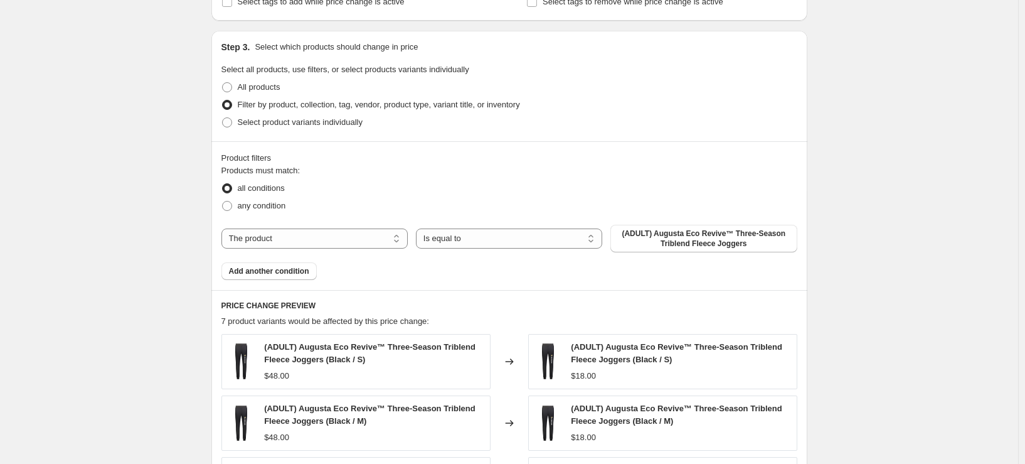
scroll to position [439, 0]
click at [259, 202] on span "any condition" at bounding box center [262, 203] width 48 height 9
click at [223, 200] on input "any condition" at bounding box center [222, 199] width 1 height 1
radio input "true"
click at [261, 189] on span "all conditions" at bounding box center [261, 186] width 47 height 9
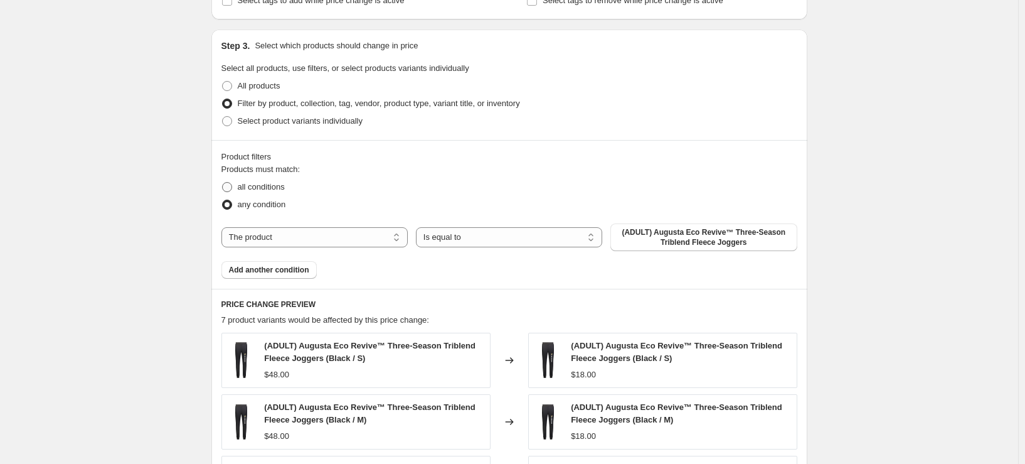
click at [223, 183] on input "all conditions" at bounding box center [222, 182] width 1 height 1
radio input "true"
click at [735, 242] on span "(ADULT) Augusta Eco Revive™ Three-Season Triblend Fleece Joggers" at bounding box center [703, 237] width 171 height 20
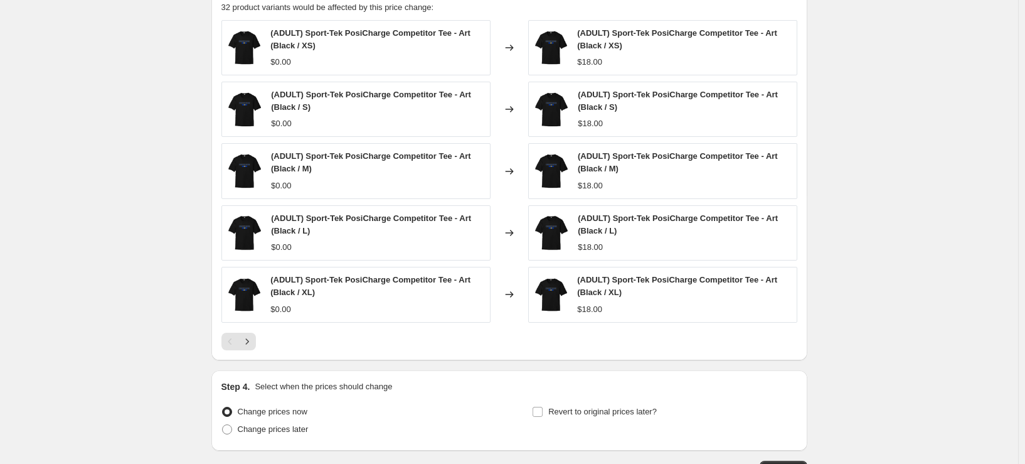
scroll to position [753, 0]
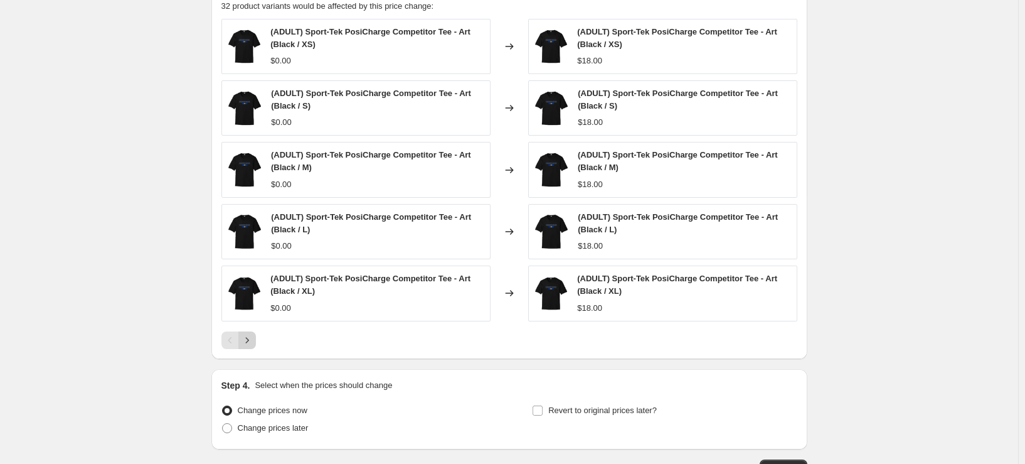
click at [253, 334] on icon "Next" at bounding box center [247, 340] width 13 height 13
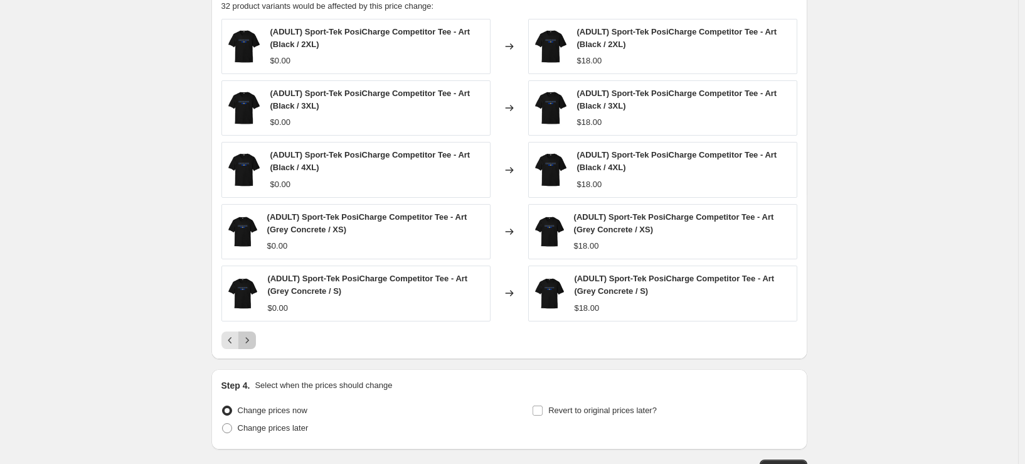
click at [253, 334] on icon "Next" at bounding box center [247, 340] width 13 height 13
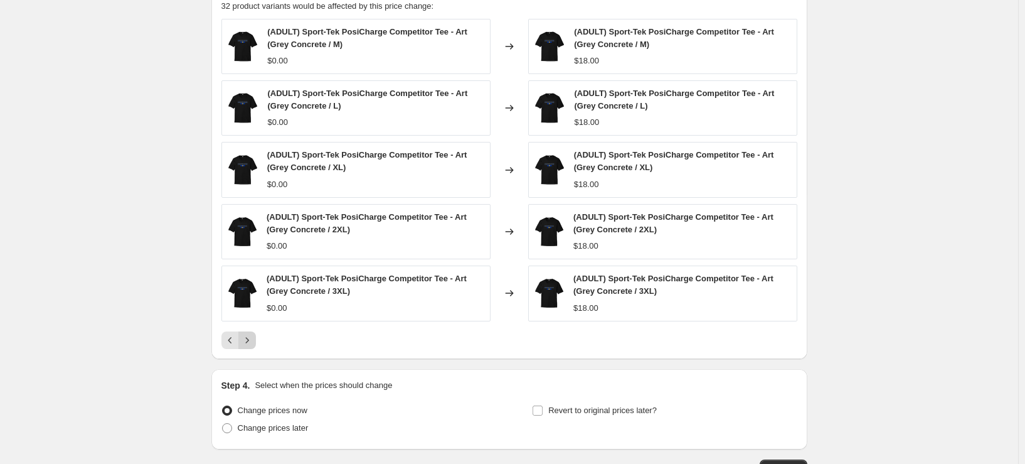
click at [253, 334] on icon "Next" at bounding box center [247, 340] width 13 height 13
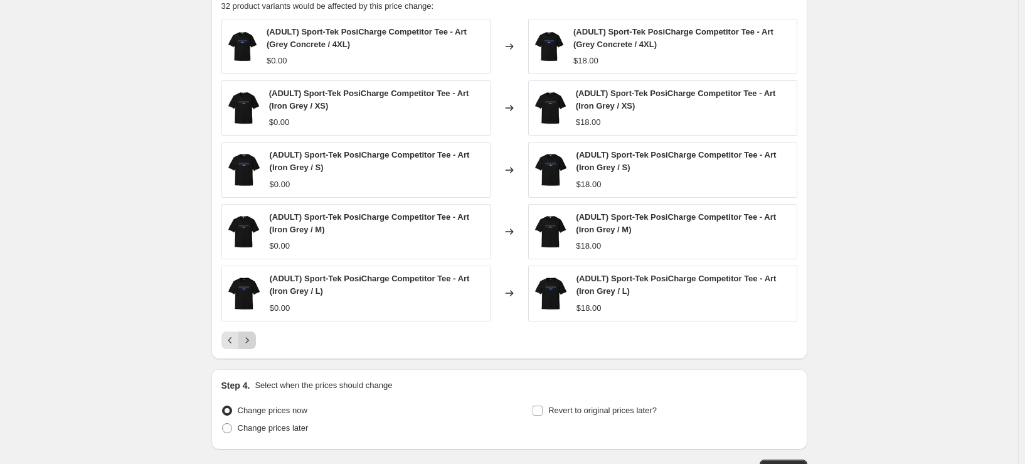
click at [253, 334] on icon "Next" at bounding box center [247, 340] width 13 height 13
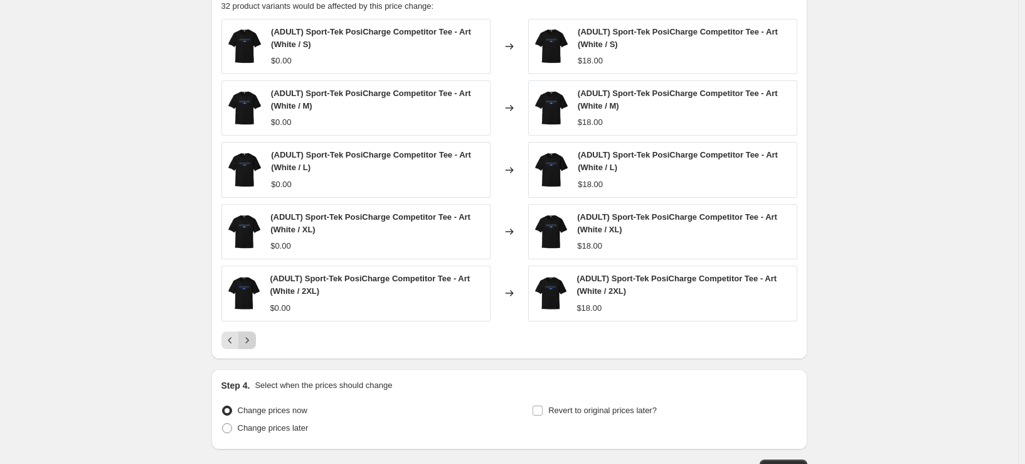
click at [253, 334] on icon "Next" at bounding box center [247, 340] width 13 height 13
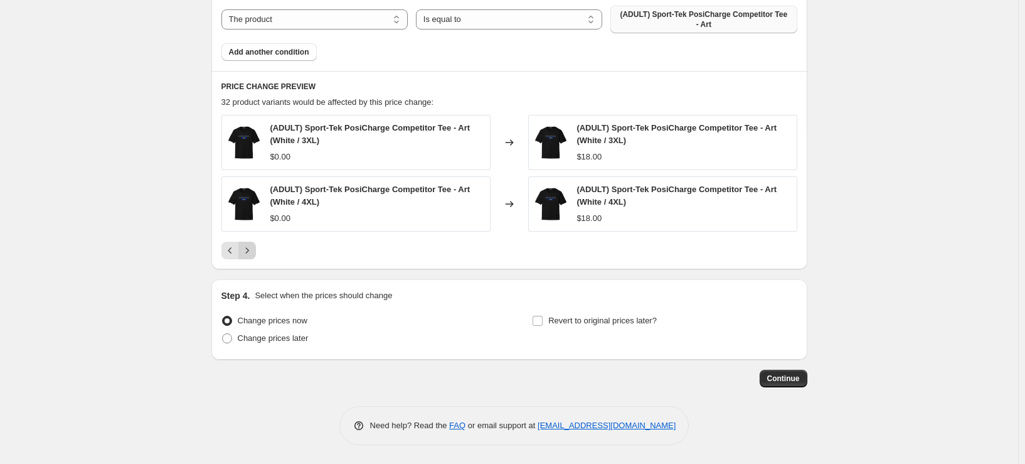
scroll to position [657, 0]
click at [256, 334] on span "Change prices later" at bounding box center [273, 337] width 71 height 9
click at [223, 334] on input "Change prices later" at bounding box center [222, 333] width 1 height 1
radio input "true"
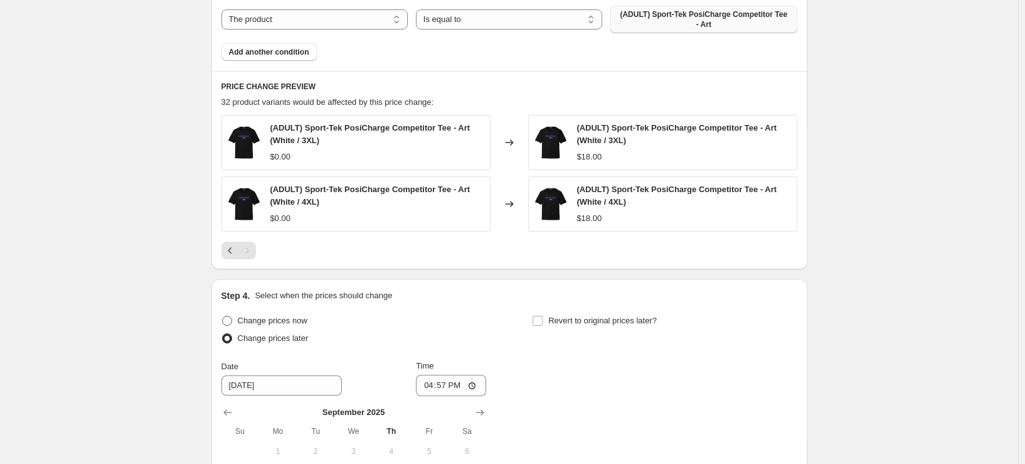
click at [245, 312] on label "Change prices now" at bounding box center [264, 321] width 86 height 18
click at [223, 316] on input "Change prices now" at bounding box center [222, 316] width 1 height 1
radio input "true"
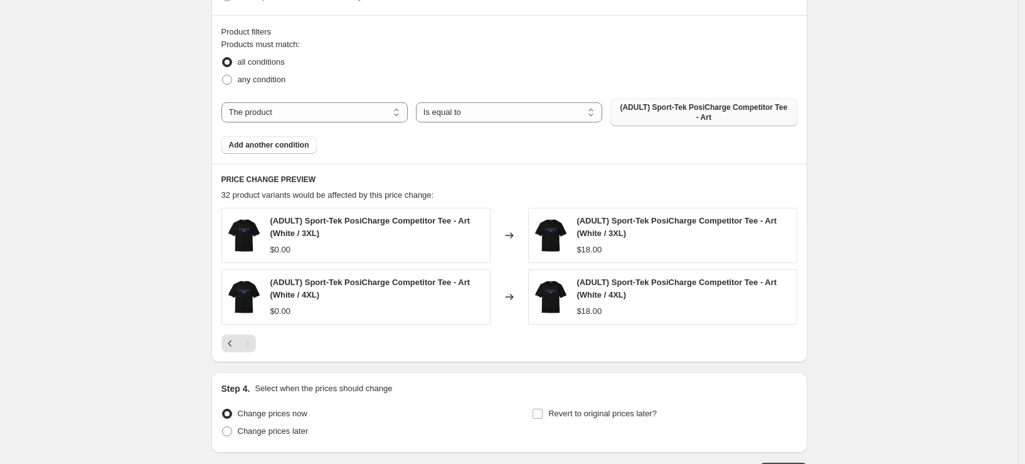
scroll to position [565, 0]
click at [665, 122] on span "(ADULT) Sport-Tek PosiCharge Competitor Tee - Art" at bounding box center [703, 112] width 171 height 20
click at [294, 115] on select "The product The product's collection The product's tag The product's vendor The…" at bounding box center [314, 112] width 186 height 20
select select "tag"
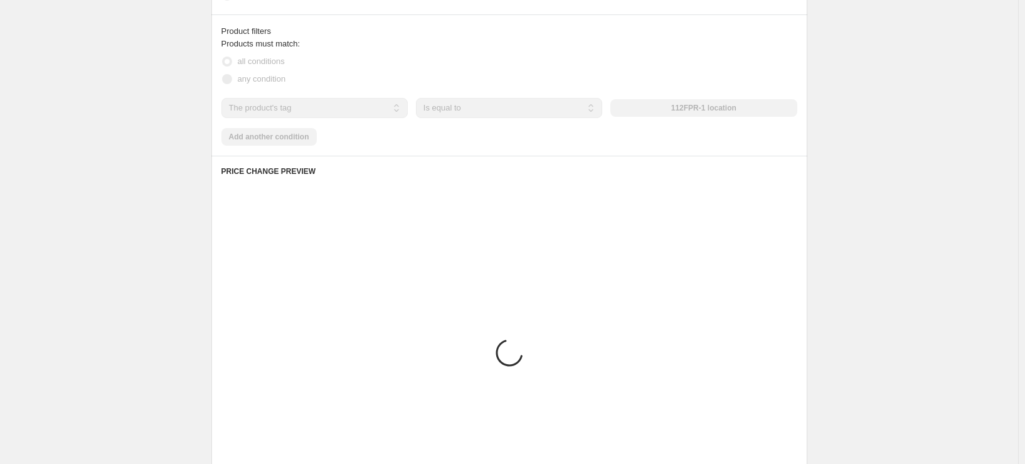
scroll to position [569, 0]
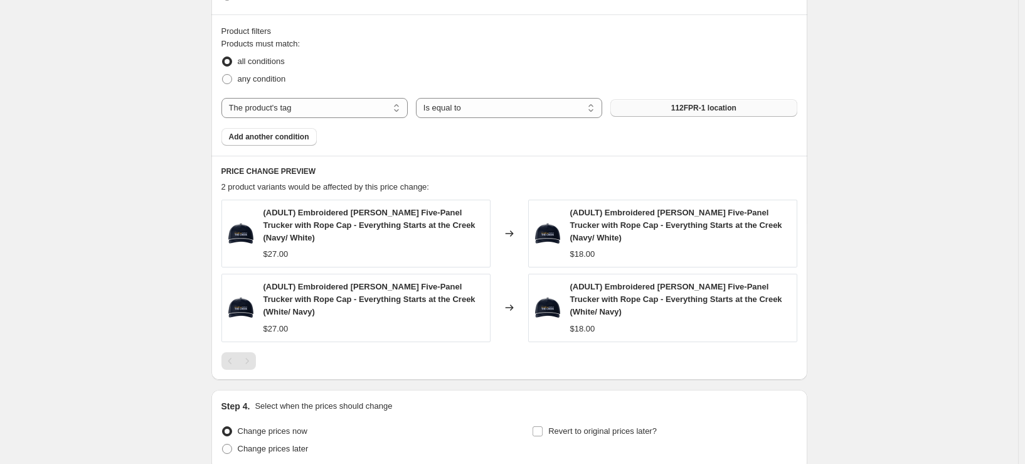
click at [742, 105] on button "112FPR-1 location" at bounding box center [703, 108] width 186 height 18
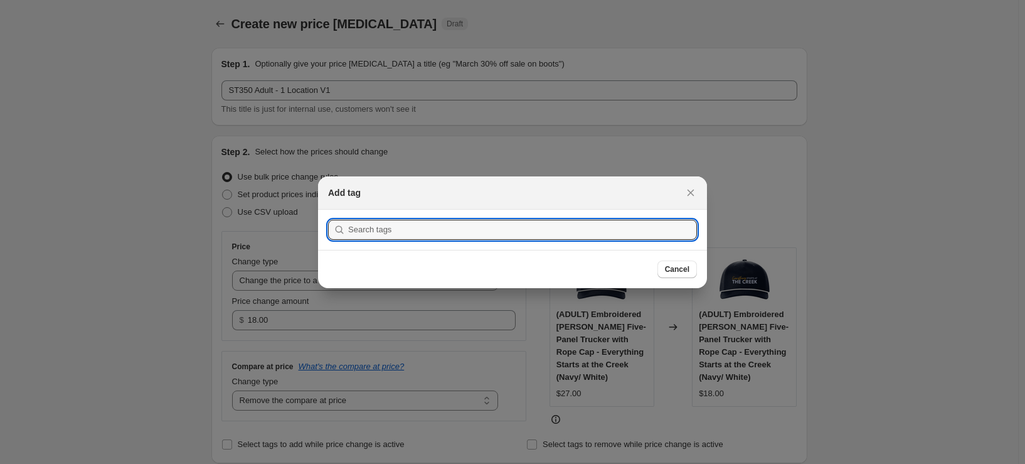
scroll to position [0, 0]
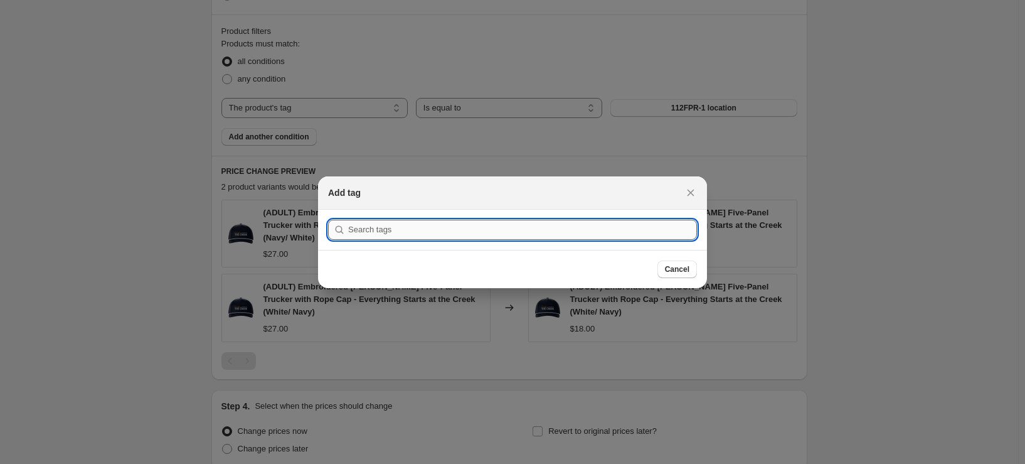
click at [439, 231] on input ":r5h:" at bounding box center [522, 230] width 349 height 20
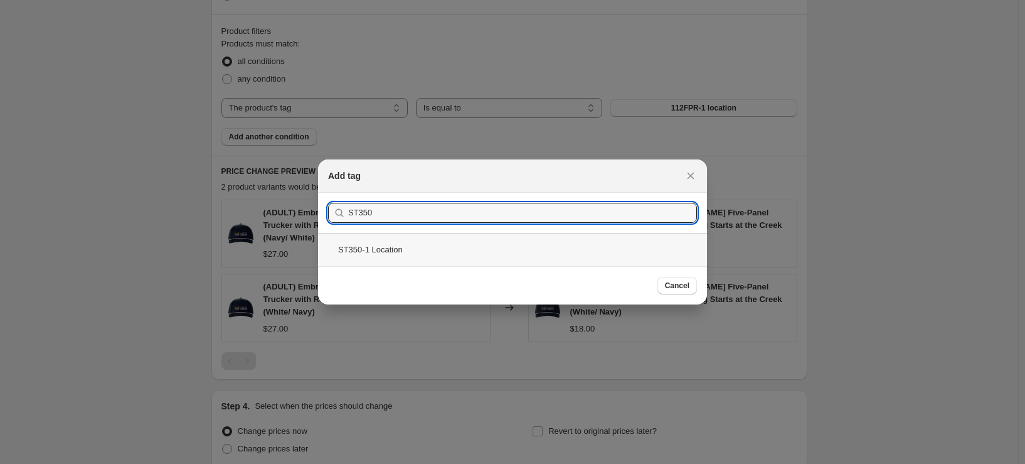
type input "ST350"
click at [432, 246] on div "ST350-1 Location" at bounding box center [512, 249] width 389 height 33
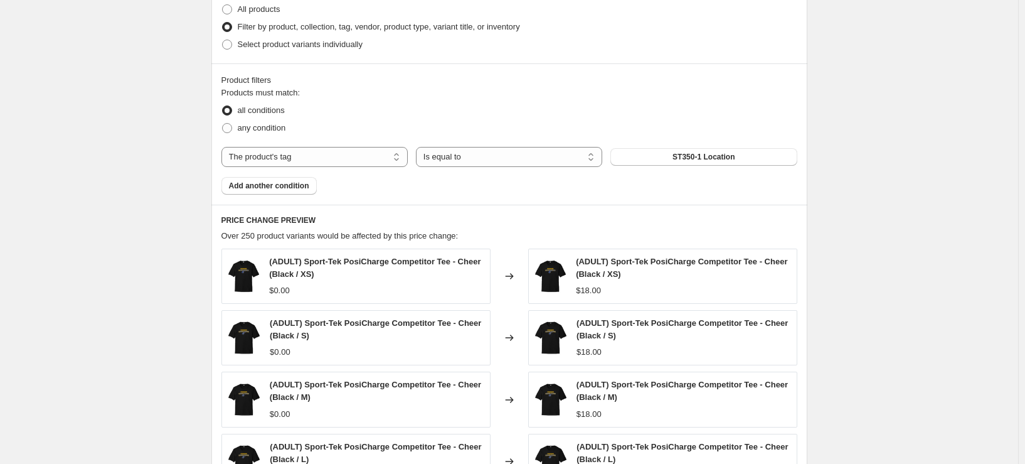
scroll to position [502, 0]
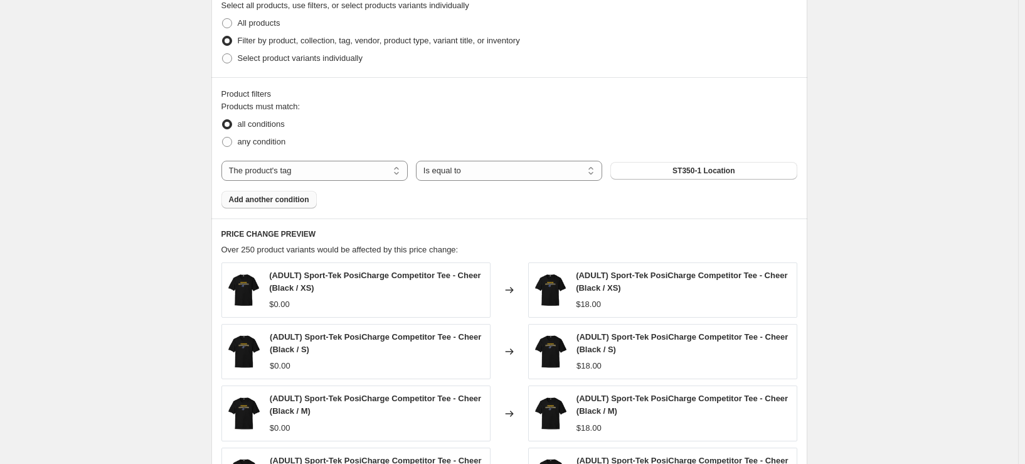
click at [304, 201] on span "Add another condition" at bounding box center [269, 199] width 80 height 10
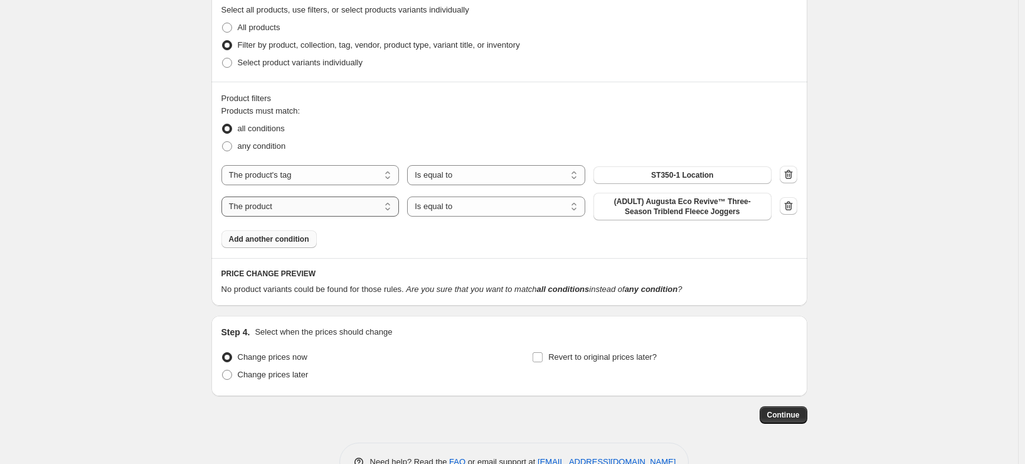
click at [282, 207] on select "The product The product's collection The product's tag The product's vendor The…" at bounding box center [310, 206] width 178 height 20
select select "title"
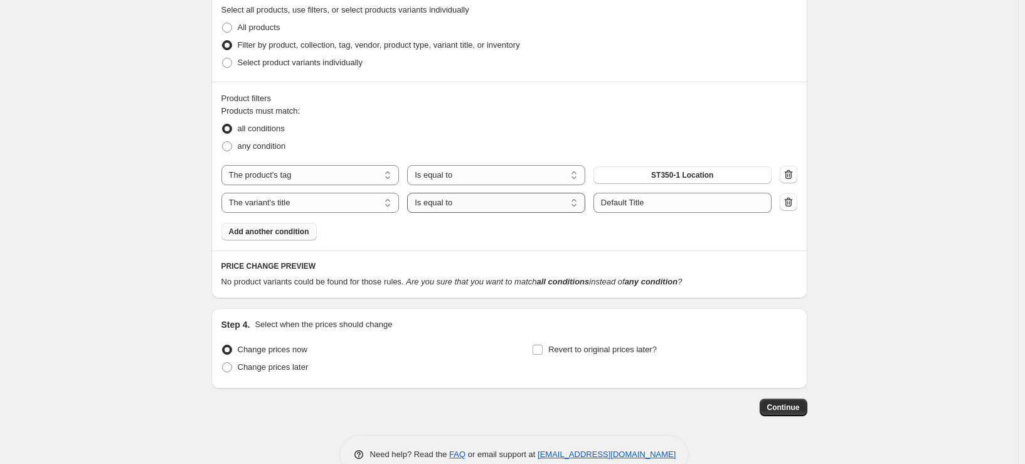
drag, startPoint x: 458, startPoint y: 200, endPoint x: 462, endPoint y: 193, distance: 7.9
click at [458, 200] on select "Is equal to Is not equal to Contains" at bounding box center [496, 203] width 178 height 20
select select "not_equal"
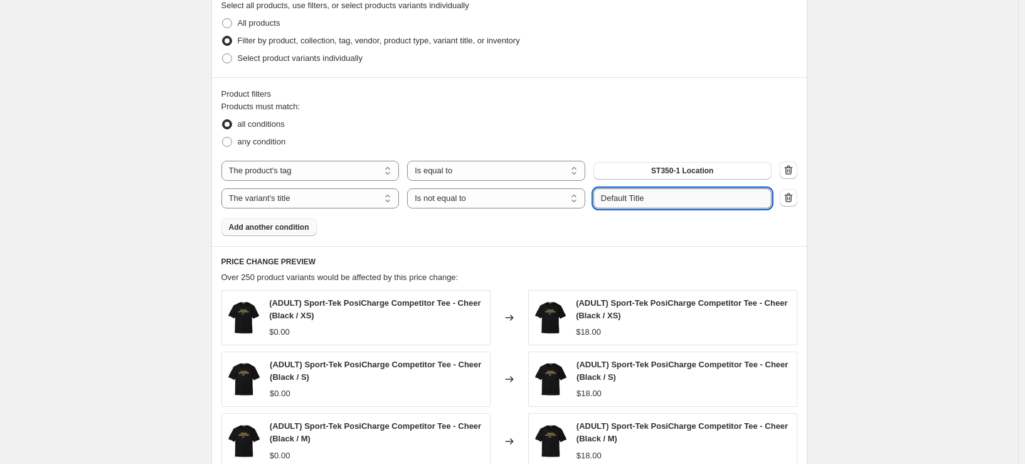
click at [656, 194] on input "Default Title" at bounding box center [682, 198] width 178 height 20
click at [701, 203] on input "Default Title" at bounding box center [682, 198] width 178 height 20
type input "2XL"
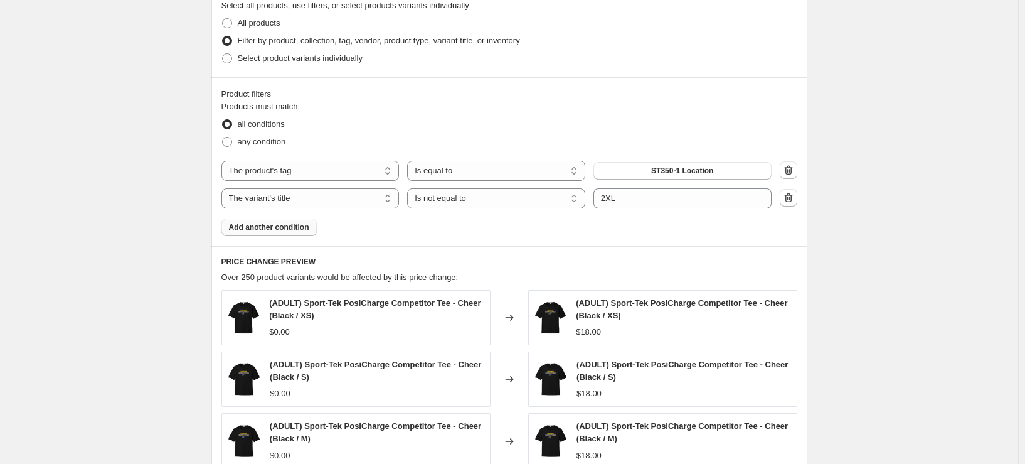
click at [287, 224] on span "Add another condition" at bounding box center [269, 227] width 80 height 10
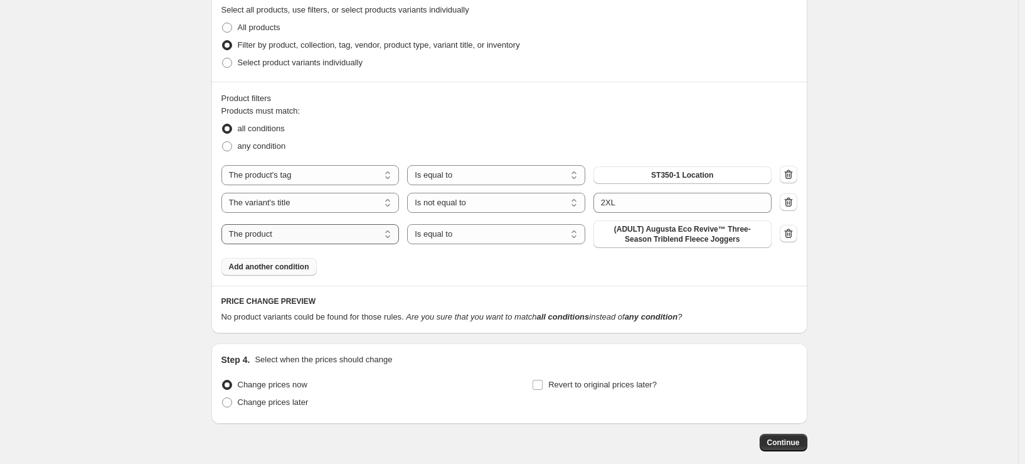
click at [287, 233] on select "The product The product's collection The product's tag The product's vendor The…" at bounding box center [310, 234] width 178 height 20
select select "title"
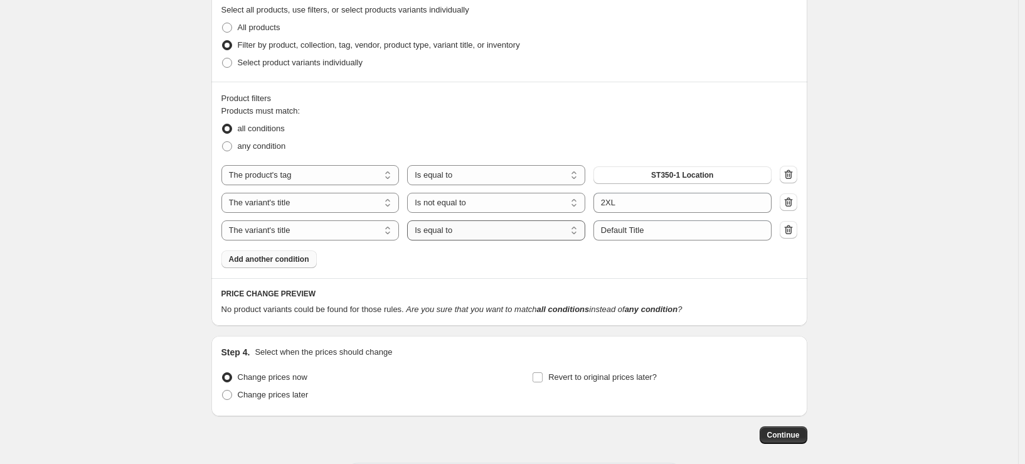
click at [468, 229] on select "Is equal to Is not equal to Contains" at bounding box center [496, 230] width 178 height 20
select select "not_equal"
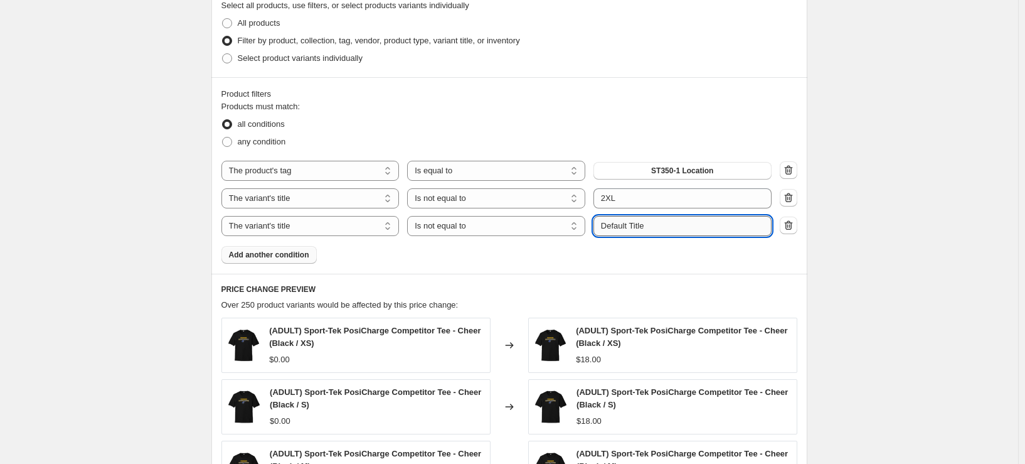
click at [647, 229] on input "Default Title" at bounding box center [682, 226] width 178 height 20
click at [625, 233] on input "Default Title" at bounding box center [682, 226] width 178 height 20
type input "3XL"
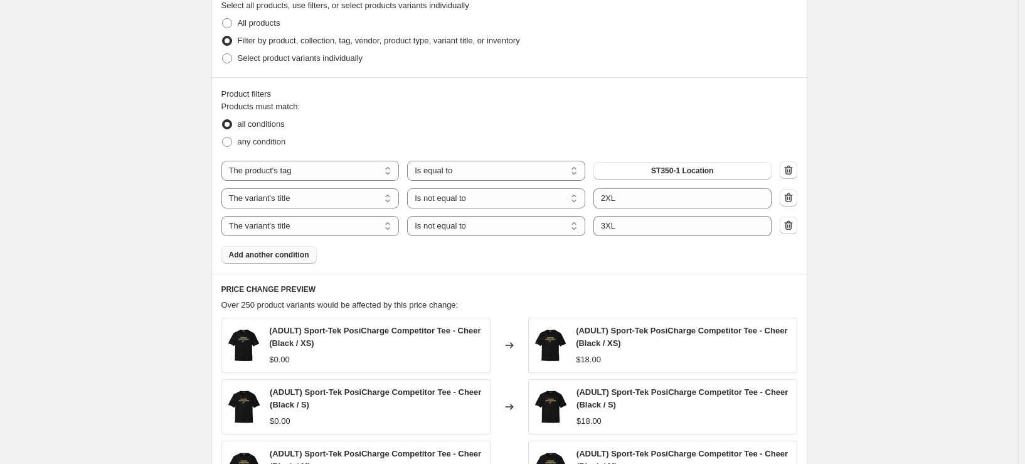
click at [264, 260] on button "Add another condition" at bounding box center [268, 255] width 95 height 18
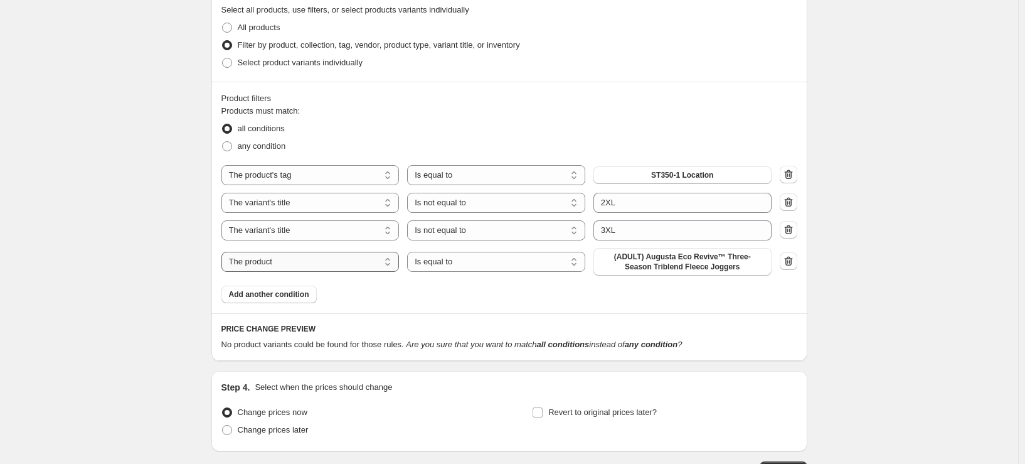
click at [279, 255] on select "The product The product's collection The product's tag The product's vendor The…" at bounding box center [310, 262] width 178 height 20
select select "title"
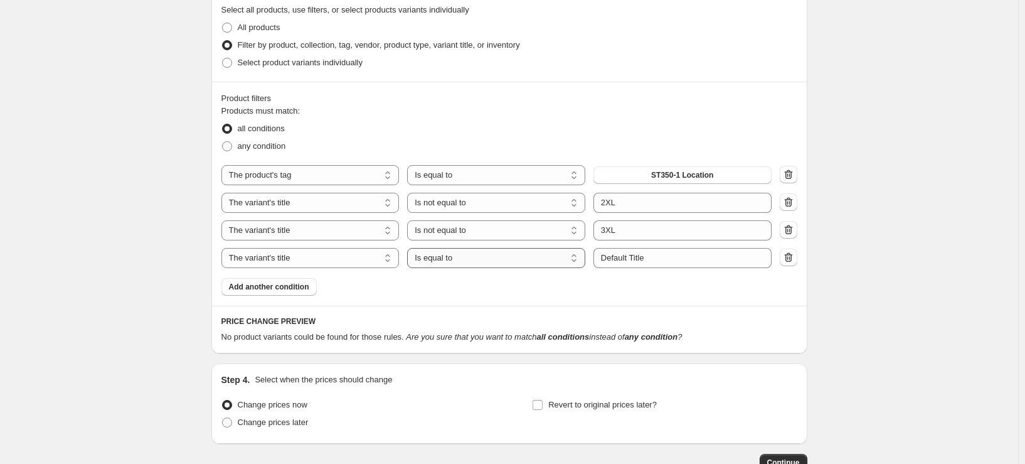
click at [478, 257] on select "Is equal to Is not equal to Contains" at bounding box center [496, 258] width 178 height 20
select select "not_equal"
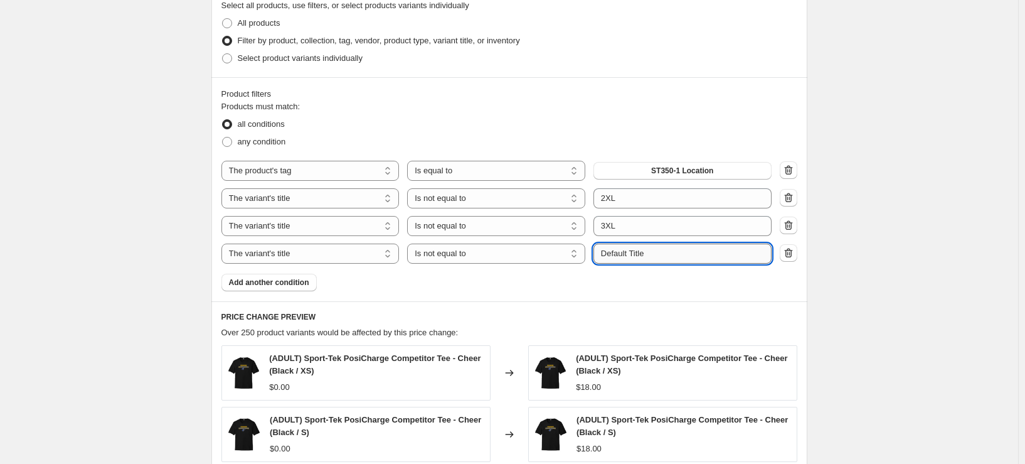
click at [652, 251] on input "Default Title" at bounding box center [682, 253] width 178 height 20
type input "4XL"
click at [300, 291] on div "Products must match: all conditions any condition The product The product's col…" at bounding box center [509, 195] width 576 height 191
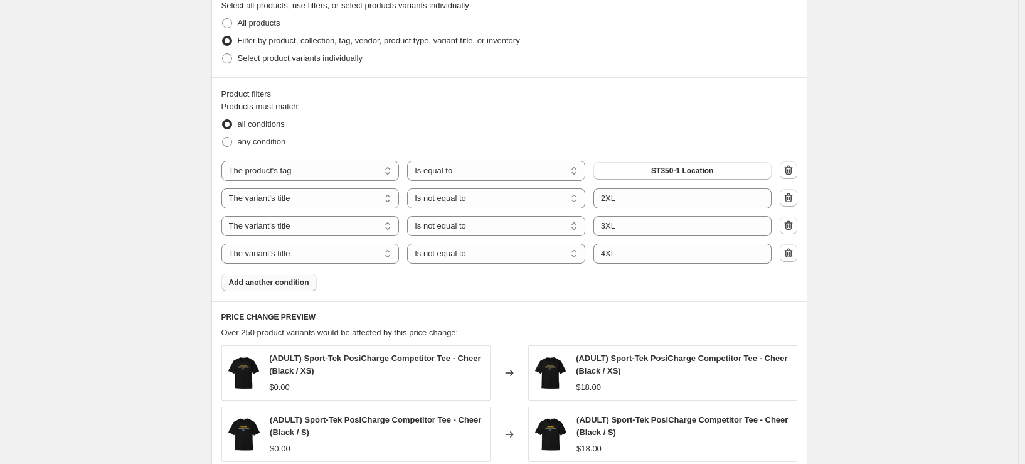
click at [304, 284] on span "Add another condition" at bounding box center [269, 282] width 80 height 10
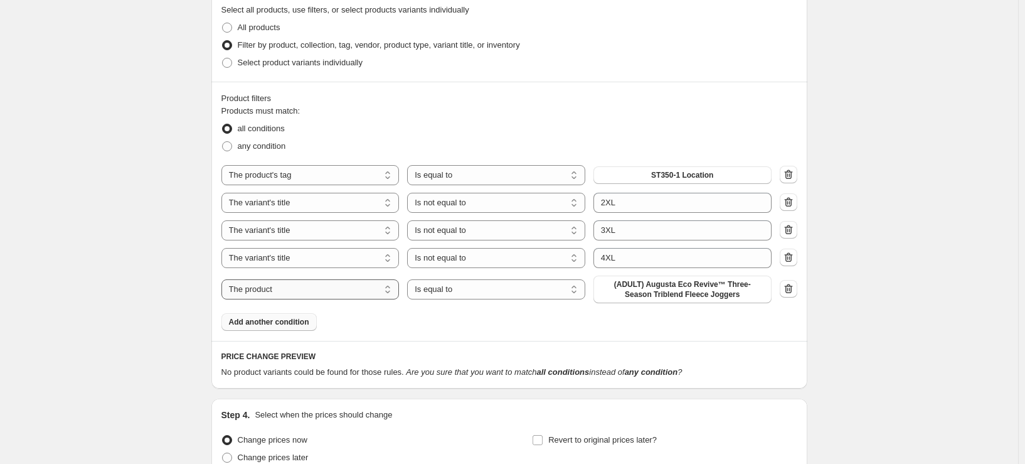
click at [283, 283] on select "The product The product's collection The product's tag The product's vendor The…" at bounding box center [310, 289] width 178 height 20
select select "title"
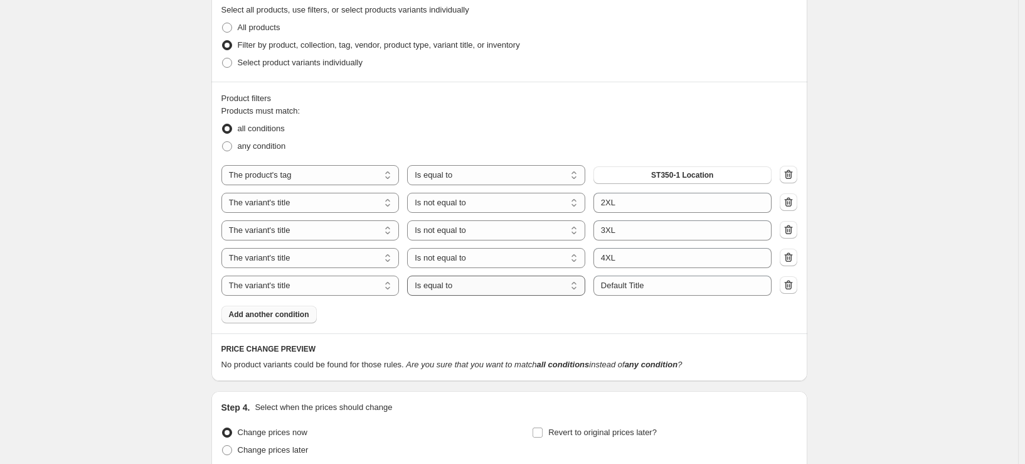
click at [497, 281] on select "Is equal to Is not equal to Contains" at bounding box center [496, 285] width 178 height 20
select select "not_equal"
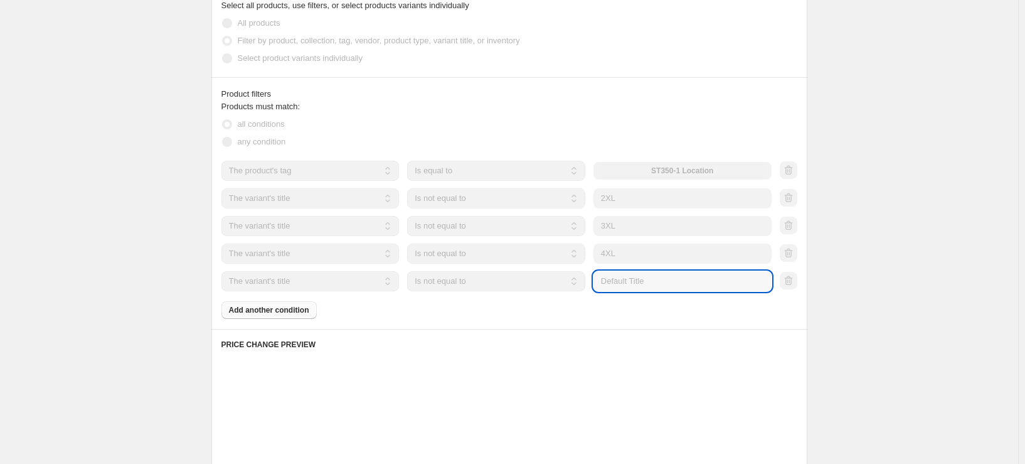
click at [659, 279] on input "Default Title" at bounding box center [682, 281] width 178 height 20
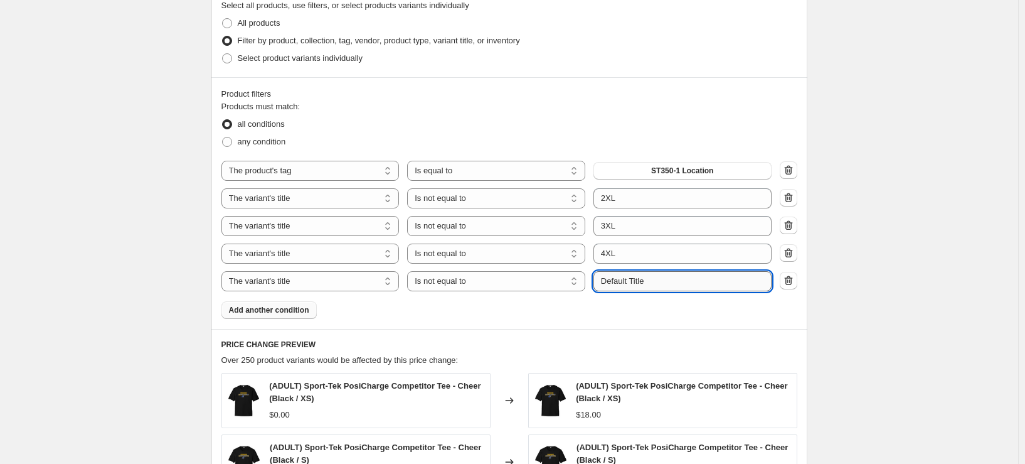
click at [659, 279] on input "Default Title" at bounding box center [682, 281] width 178 height 20
type input "5XL"
click at [638, 311] on div "Products must match: all conditions any condition The product The product's col…" at bounding box center [509, 209] width 576 height 218
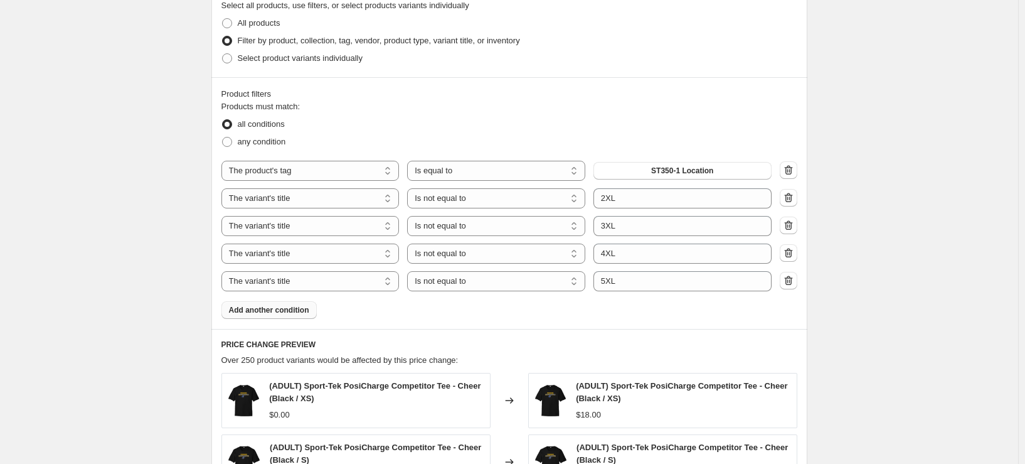
click at [289, 314] on span "Add another condition" at bounding box center [269, 310] width 80 height 10
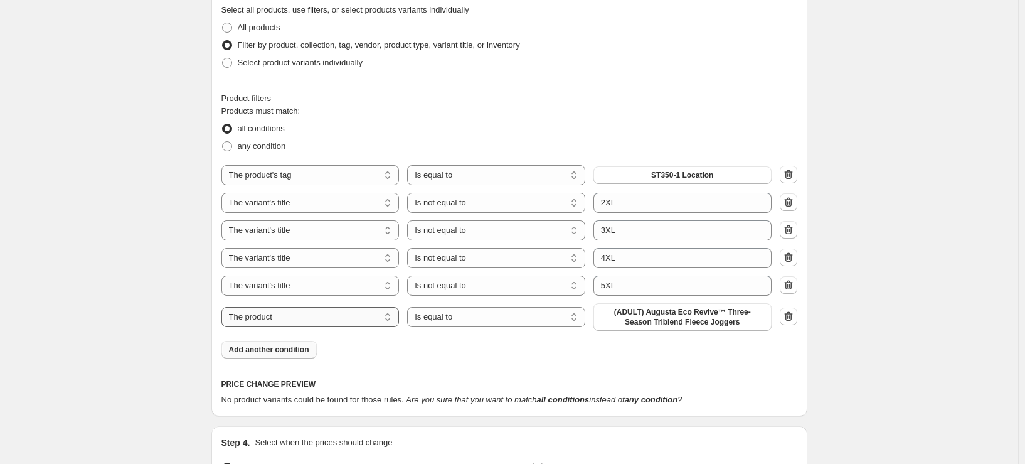
click at [292, 312] on select "The product The product's collection The product's tag The product's vendor The…" at bounding box center [310, 317] width 178 height 20
select select "title"
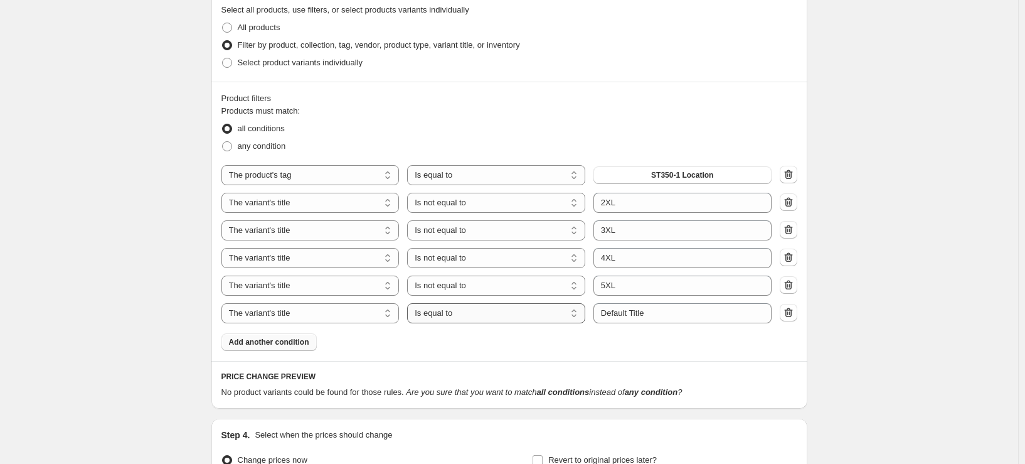
click at [483, 309] on select "Is equal to Is not equal to Contains" at bounding box center [496, 313] width 178 height 20
select select "not_equal"
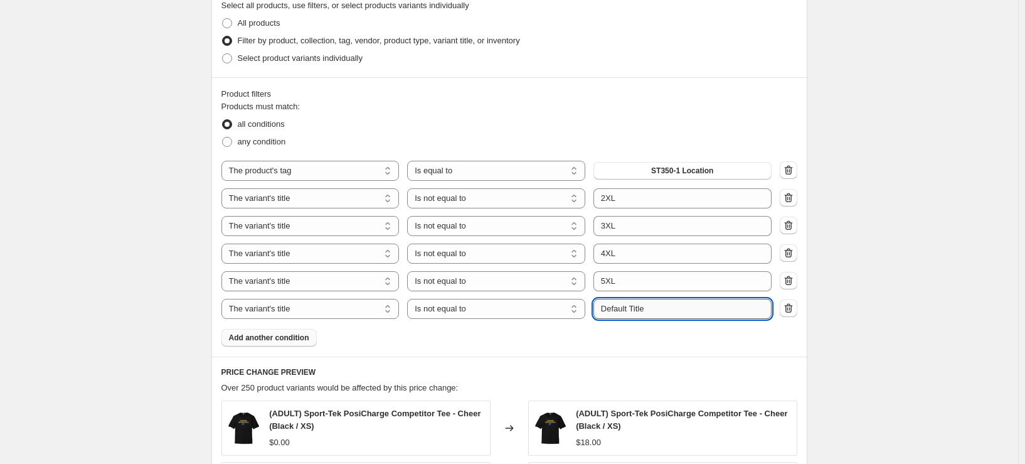
click at [622, 308] on input "Default Title" at bounding box center [682, 309] width 178 height 20
type input "6XL"
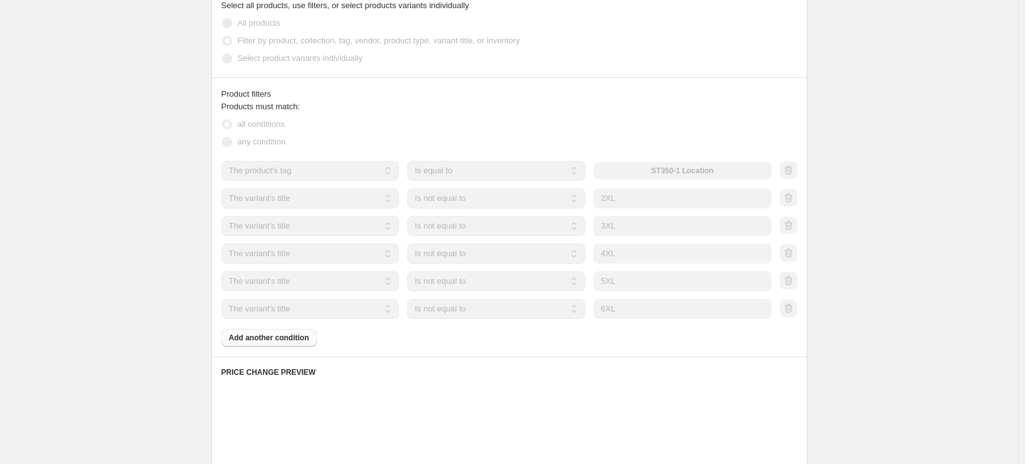
click at [527, 351] on div "Product filters Products must match: all conditions any condition The product T…" at bounding box center [509, 216] width 596 height 279
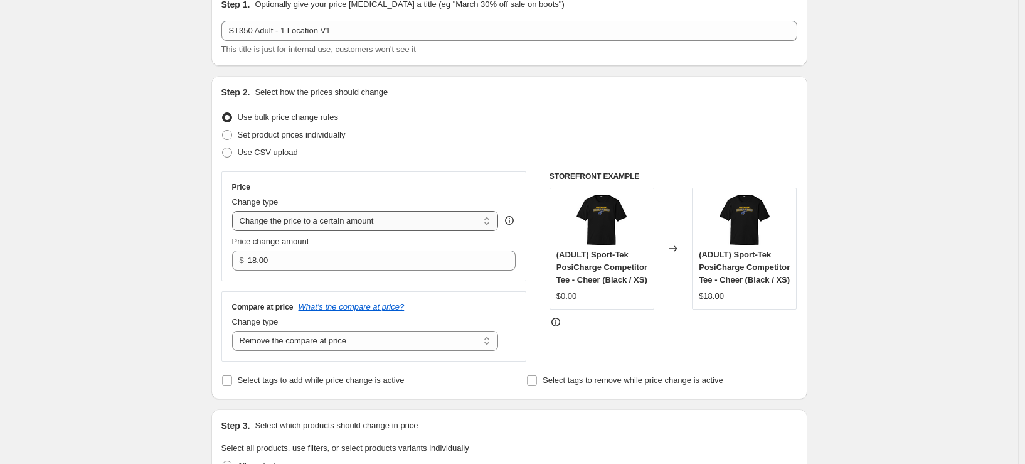
scroll to position [0, 0]
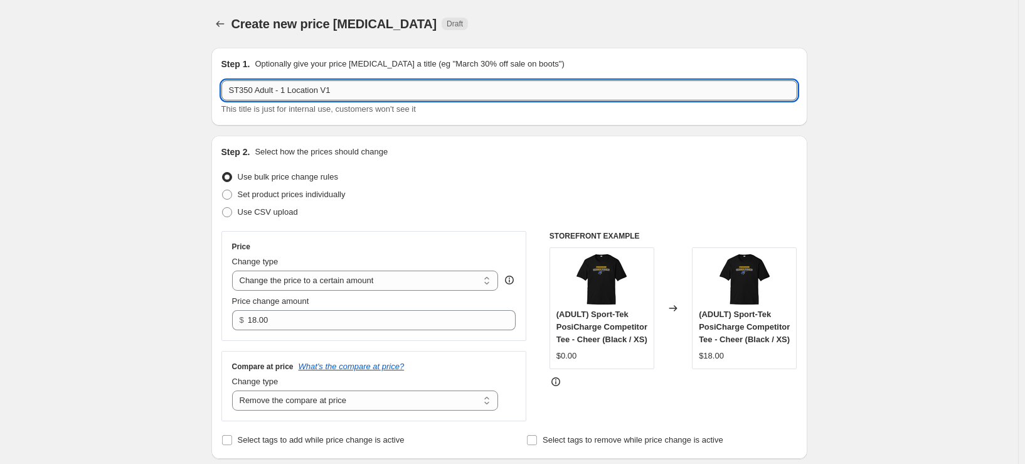
click at [408, 92] on input "ST350 Adult - 1 Location V1" at bounding box center [509, 90] width 576 height 20
click at [350, 86] on input "ST350 Adult - 1 Location V1 - S-XL" at bounding box center [509, 90] width 576 height 20
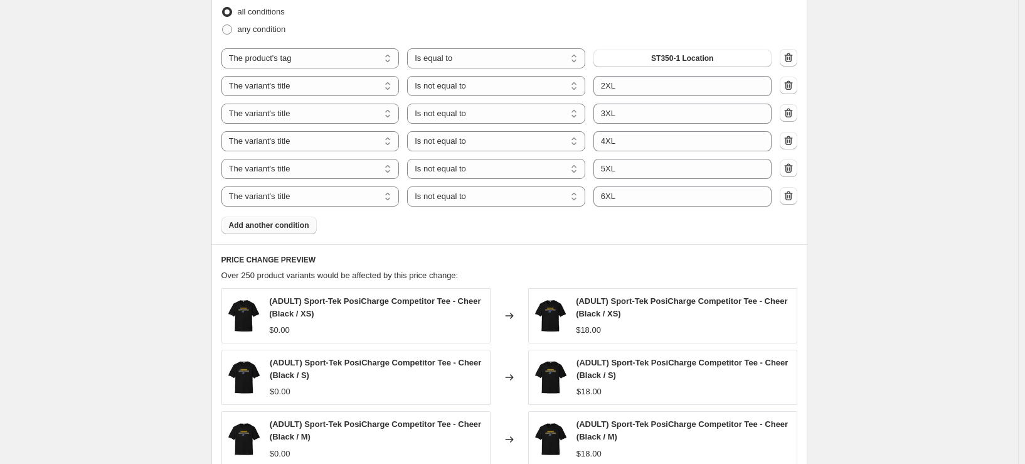
scroll to position [690, 0]
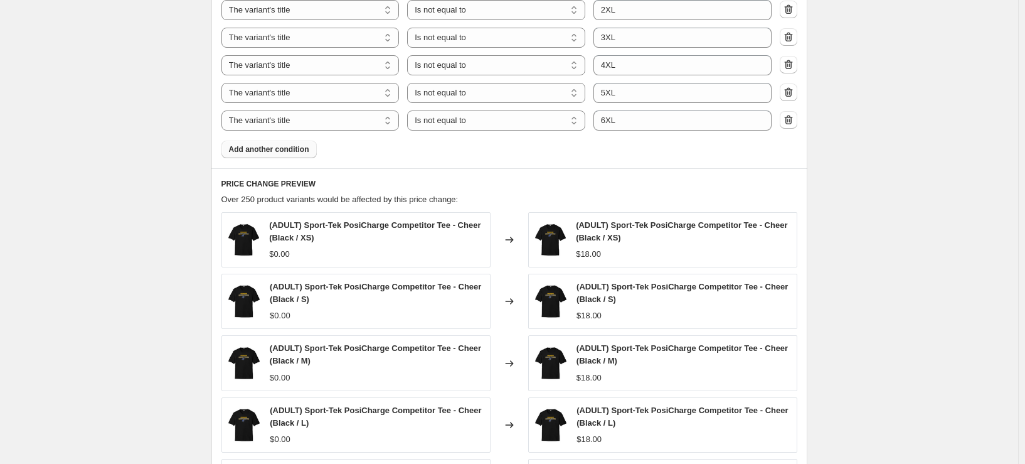
type input "ST350 Adult - 1 Location V1 - XS-XL"
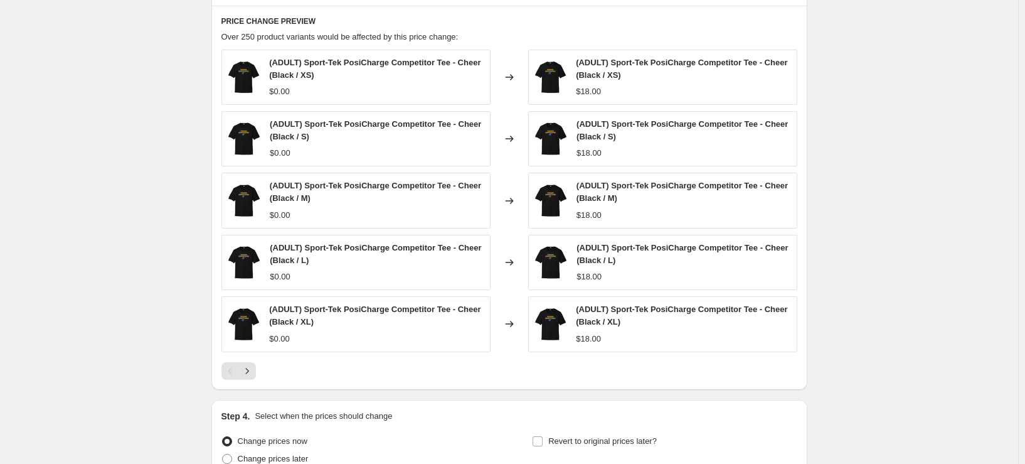
scroll to position [973, 0]
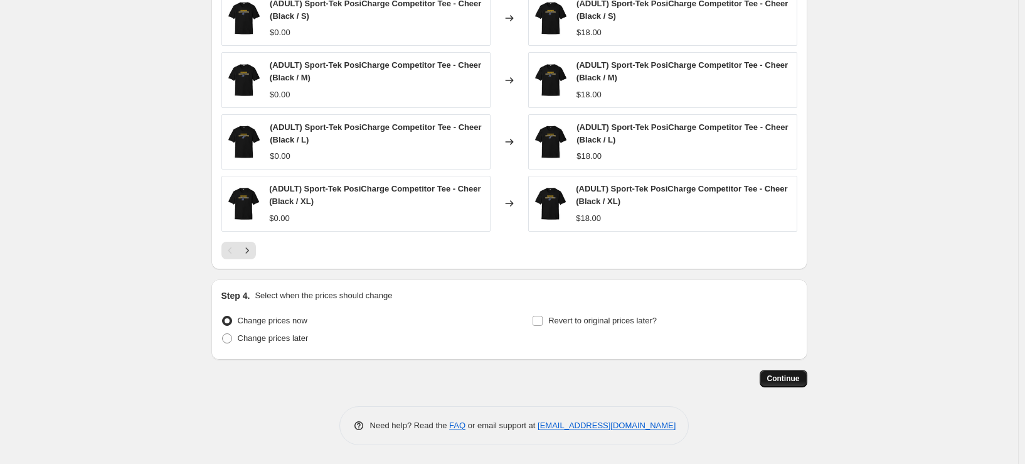
click at [787, 380] on span "Continue" at bounding box center [783, 378] width 33 height 10
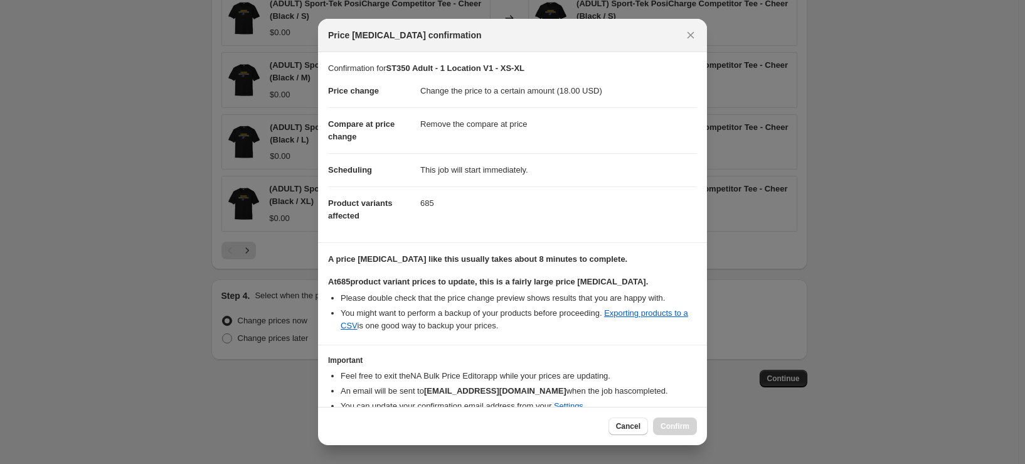
click at [560, 317] on ul "Please double check that the price change preview shows results that you are ha…" at bounding box center [512, 312] width 369 height 40
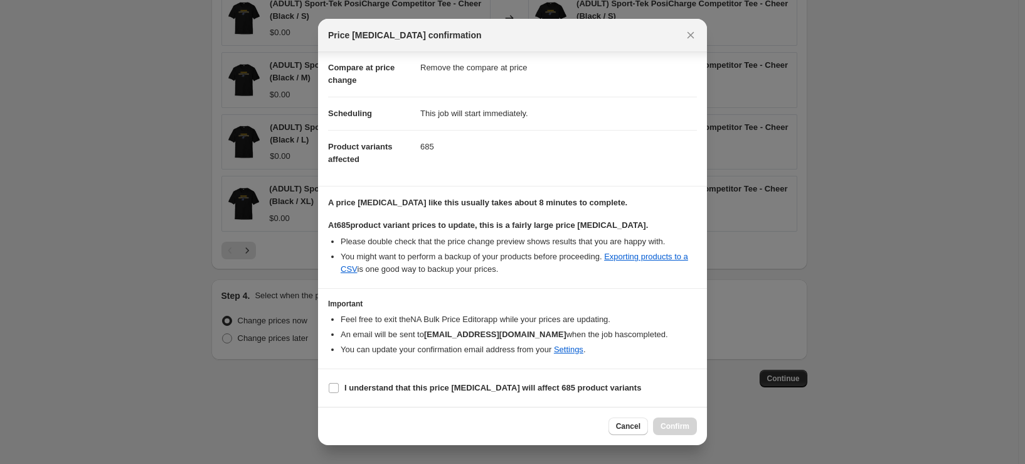
scroll to position [69, 0]
click at [510, 390] on b "I understand that this price change job will affect 685 product variants" at bounding box center [492, 387] width 297 height 9
click at [339, 390] on input "I understand that this price change job will affect 685 product variants" at bounding box center [334, 388] width 10 height 10
checkbox input "true"
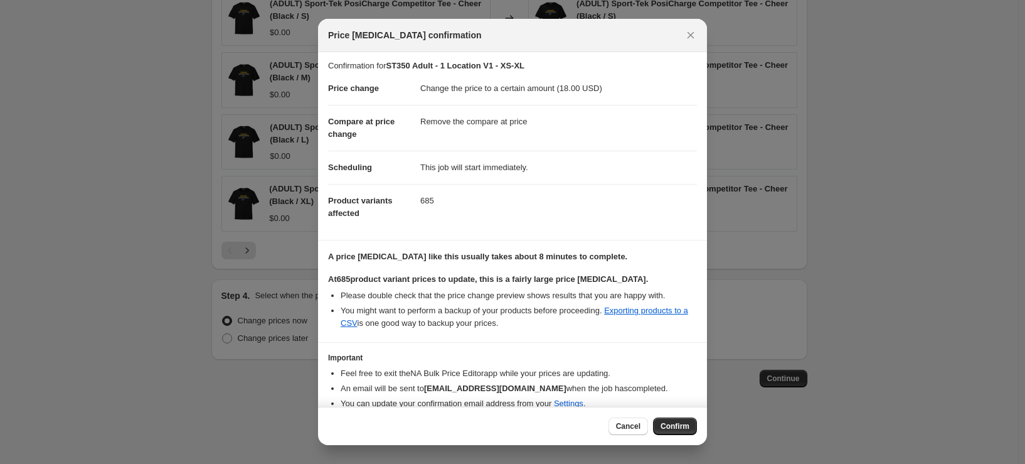
scroll to position [0, 0]
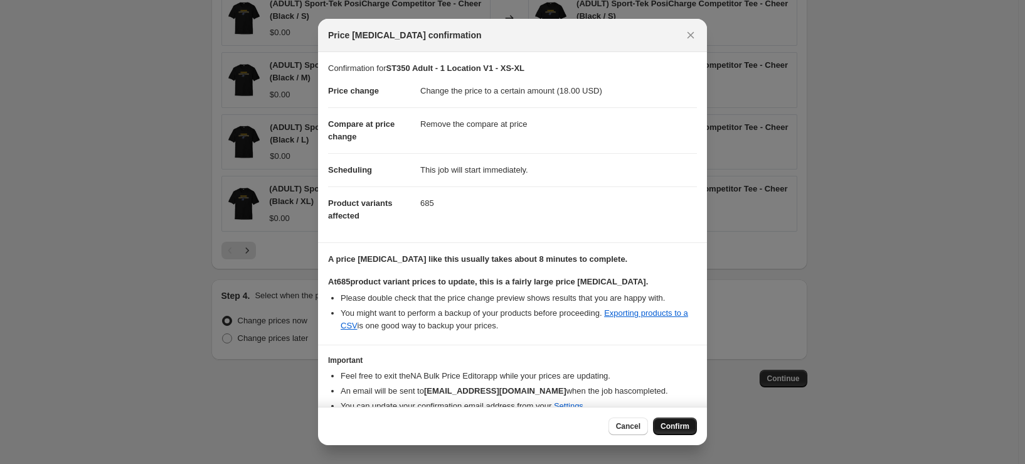
click at [675, 427] on span "Confirm" at bounding box center [675, 426] width 29 height 10
